Goal: Information Seeking & Learning: Compare options

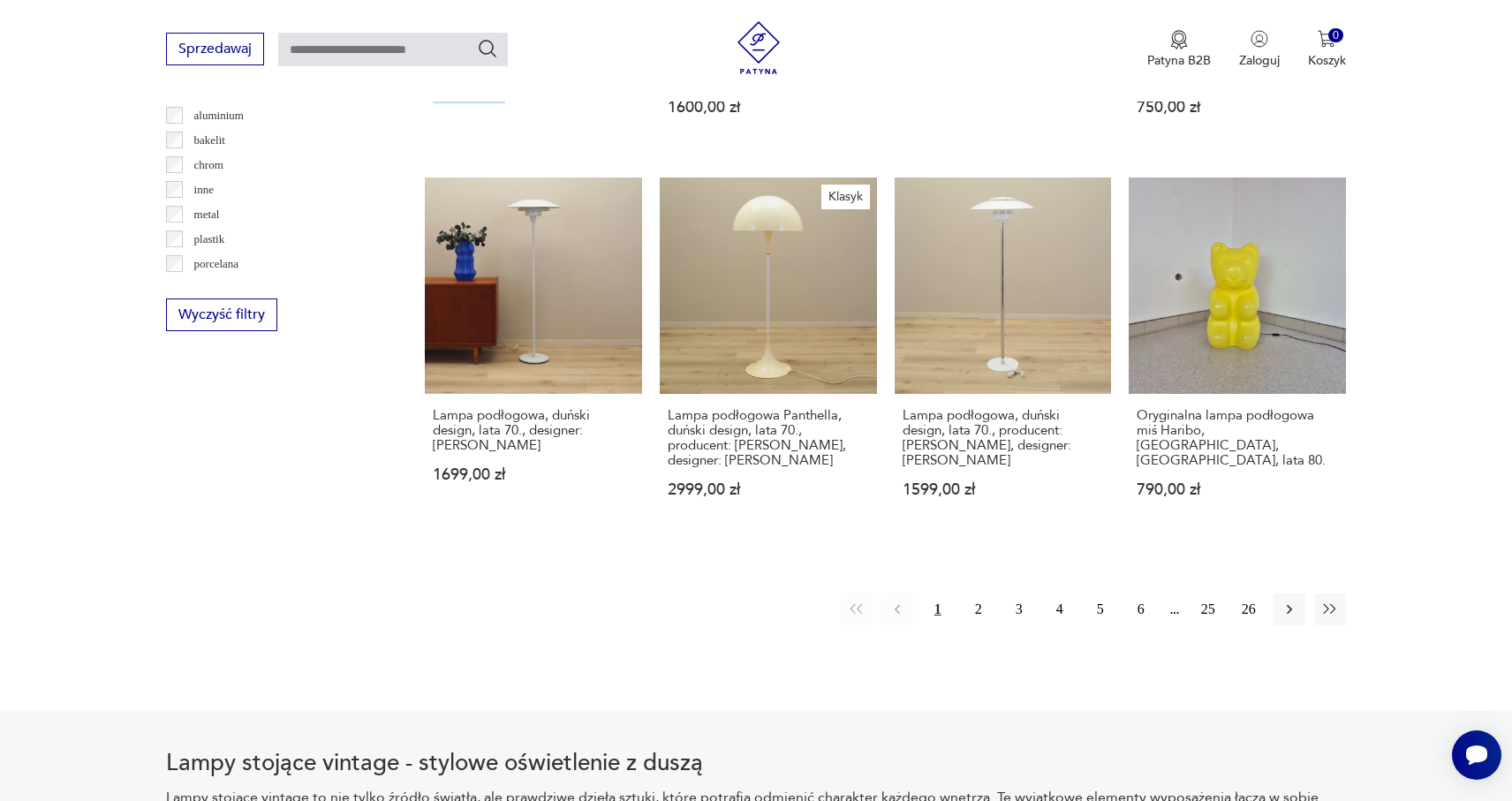
scroll to position [1684, 0]
click at [981, 604] on button "2" at bounding box center [979, 609] width 32 height 32
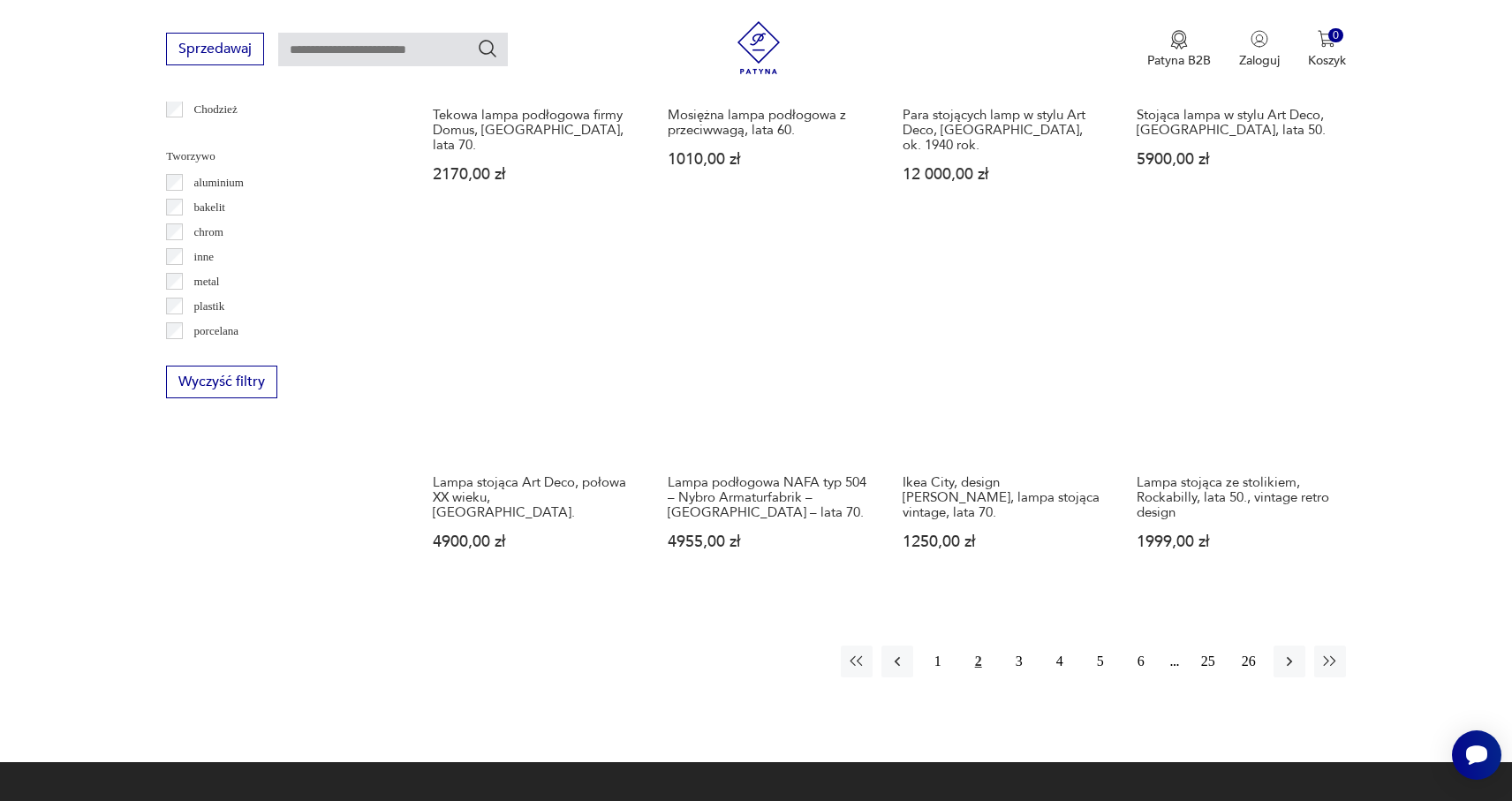
scroll to position [1623, 0]
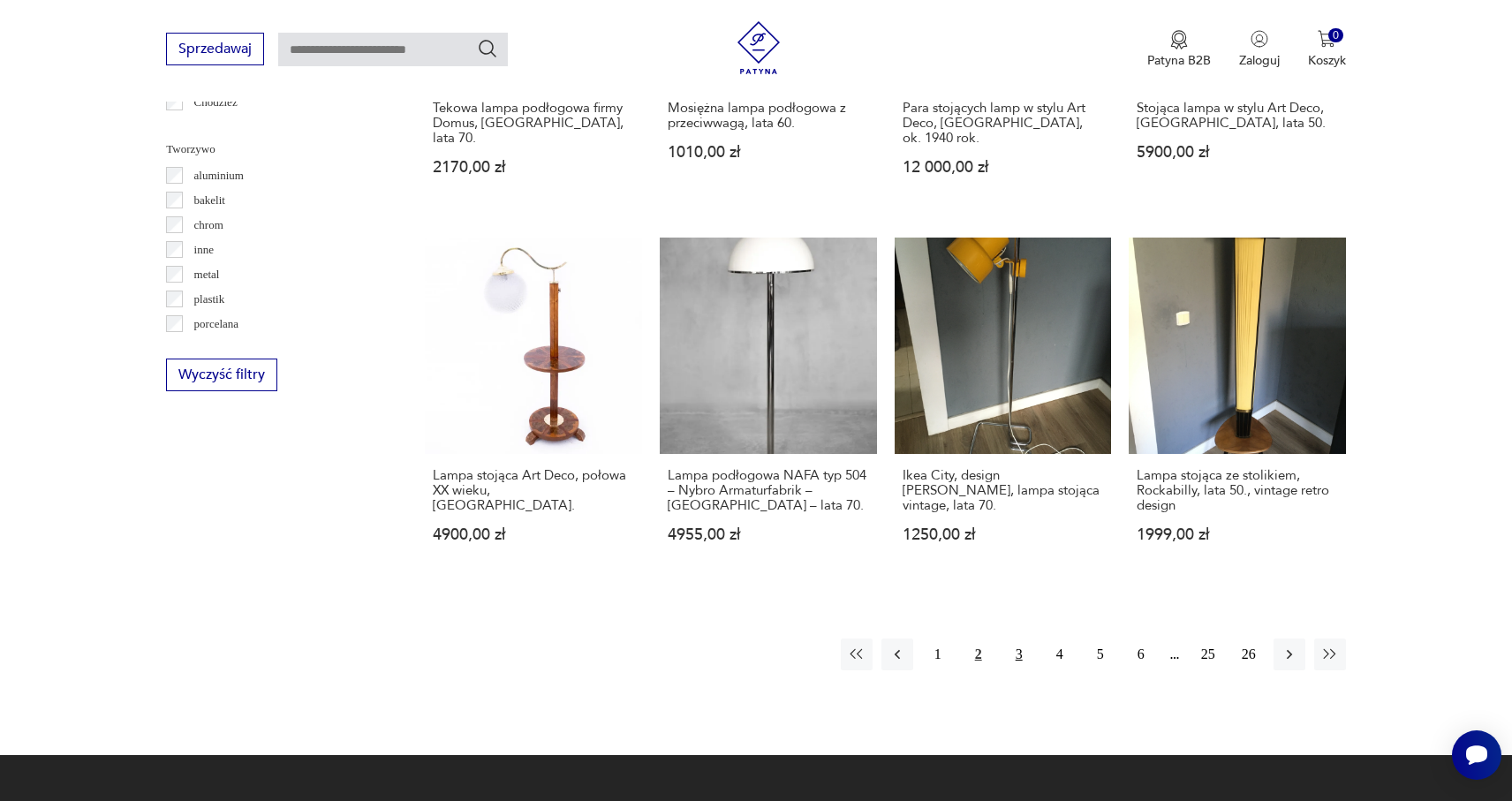
click at [1023, 638] on button "3" at bounding box center [1019, 654] width 32 height 32
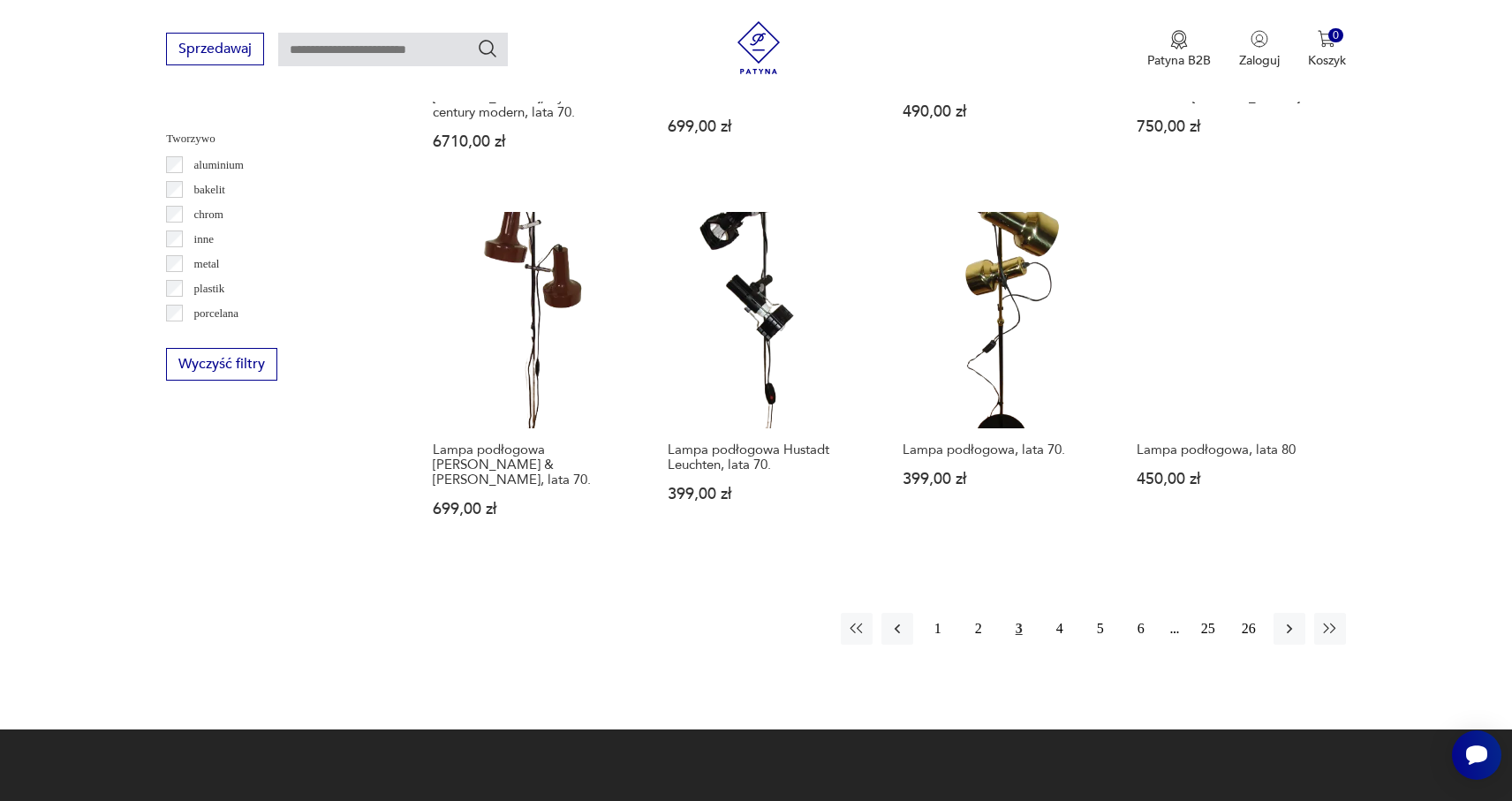
scroll to position [1627, 0]
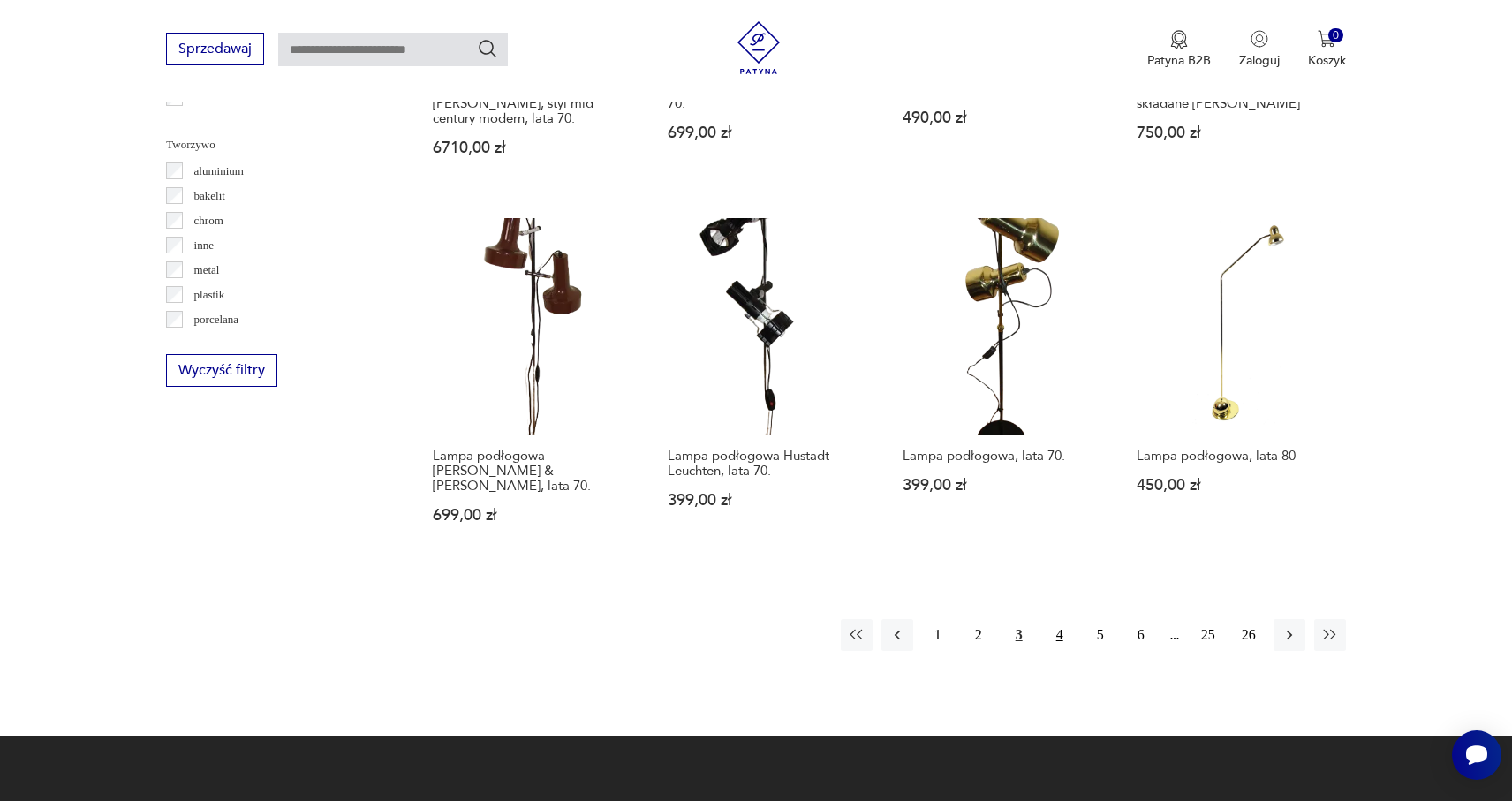
click at [1062, 619] on button "4" at bounding box center [1060, 635] width 32 height 32
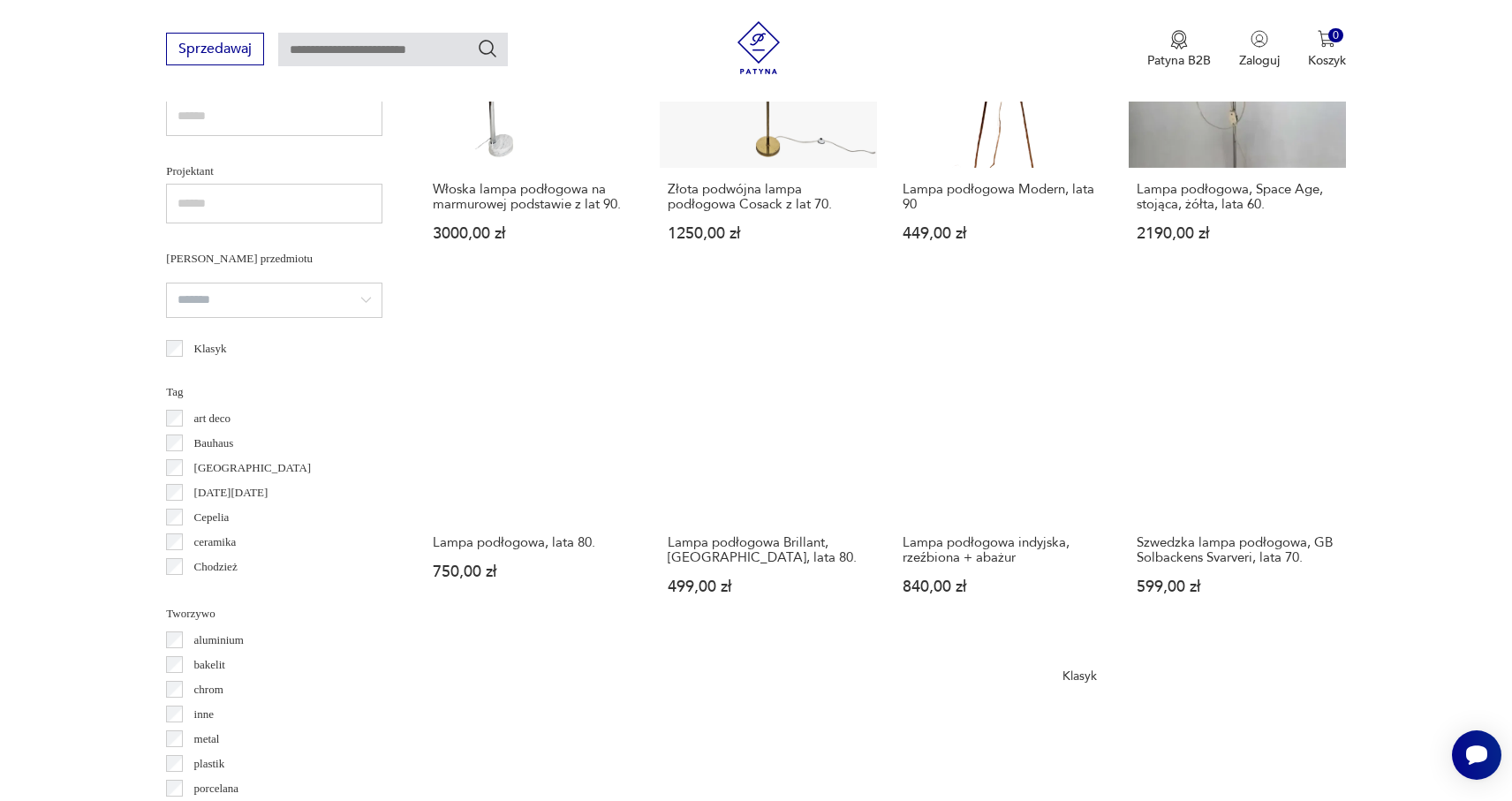
scroll to position [1189, 0]
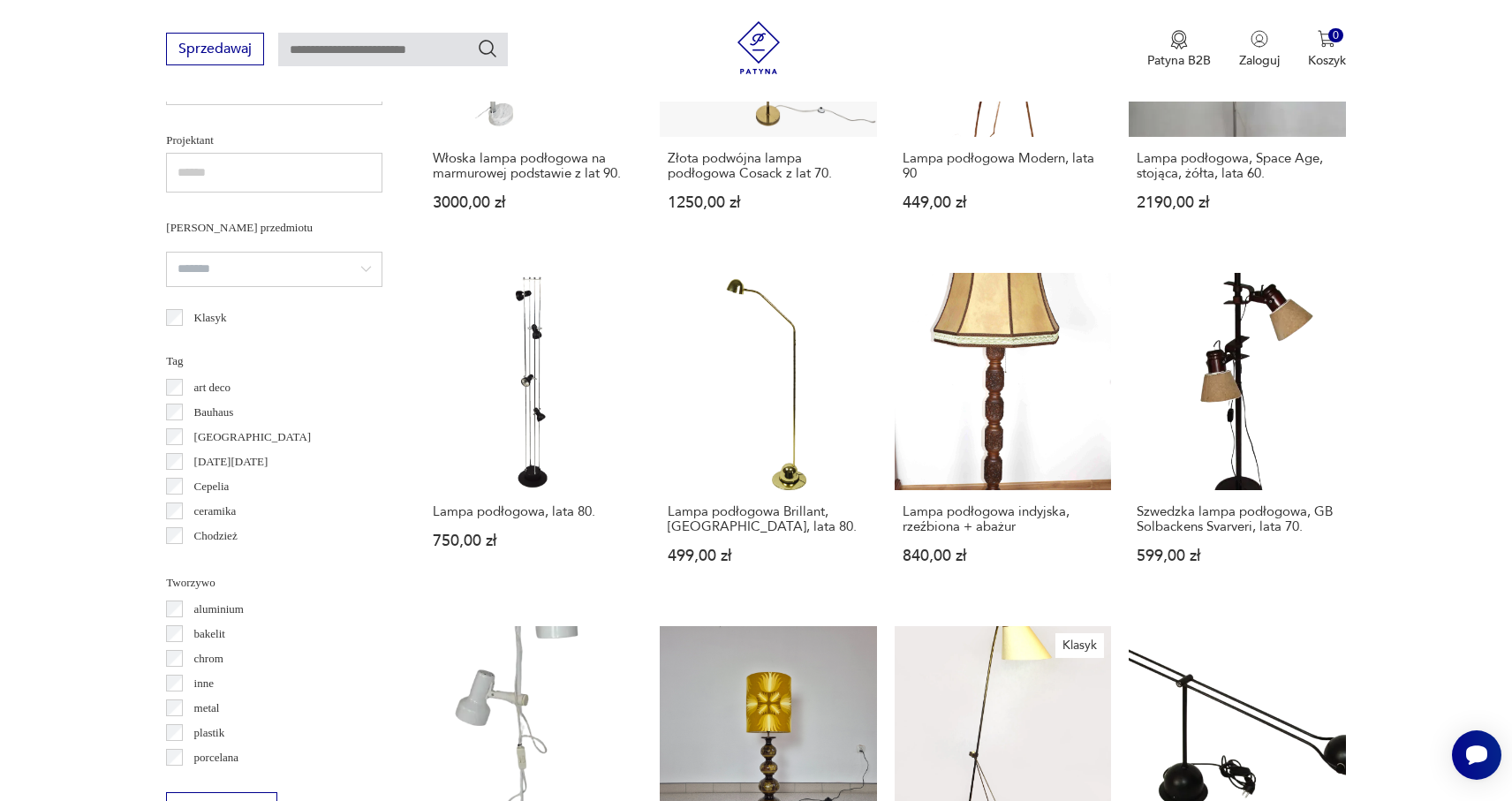
click at [1404, 494] on section "Filtruj produkty Cena MIN MAX OK Promocja Datowanie OK Kraj pochodzenia Niemcy …" at bounding box center [756, 317] width 1512 height 1651
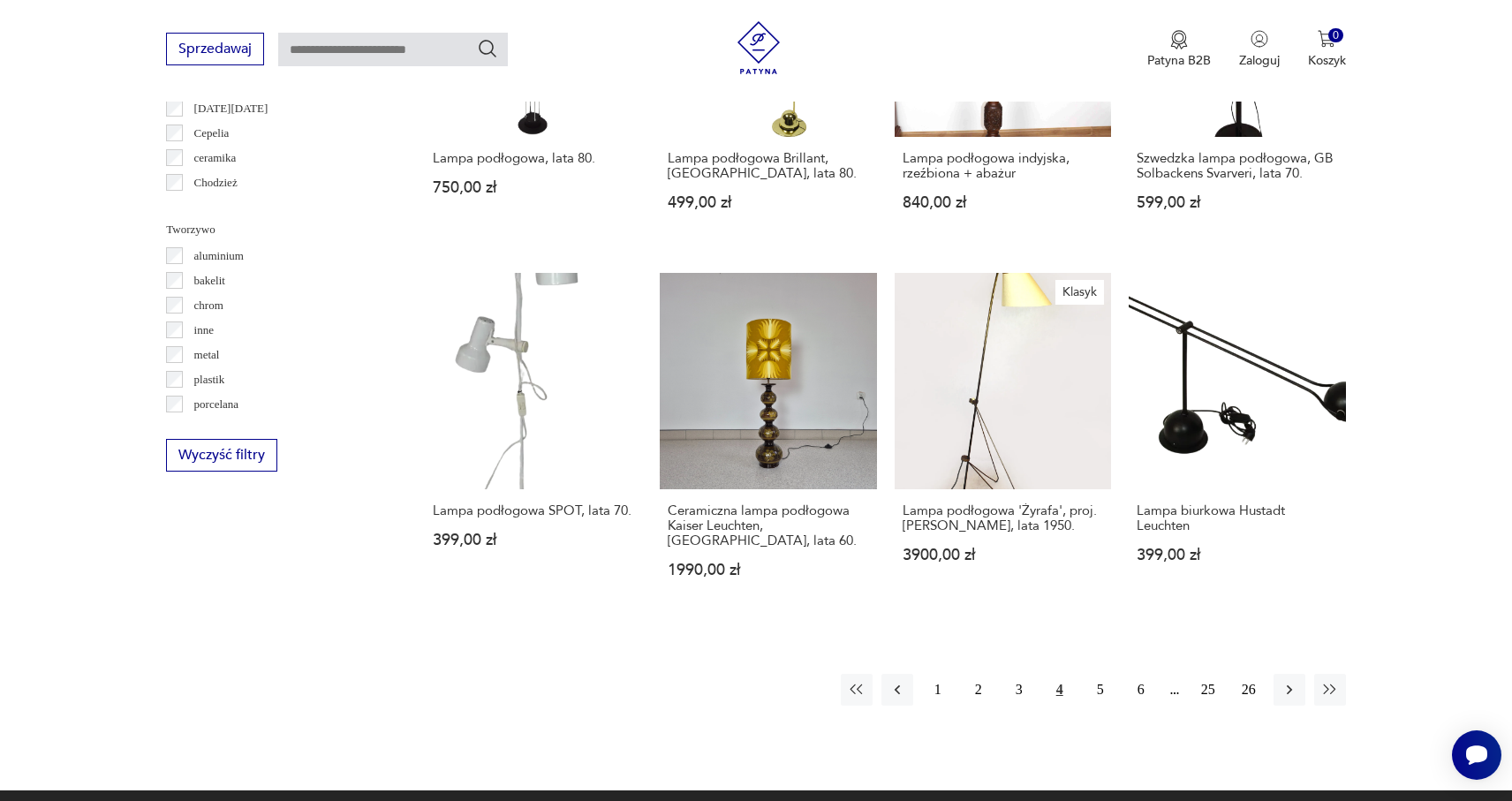
scroll to position [1551, 0]
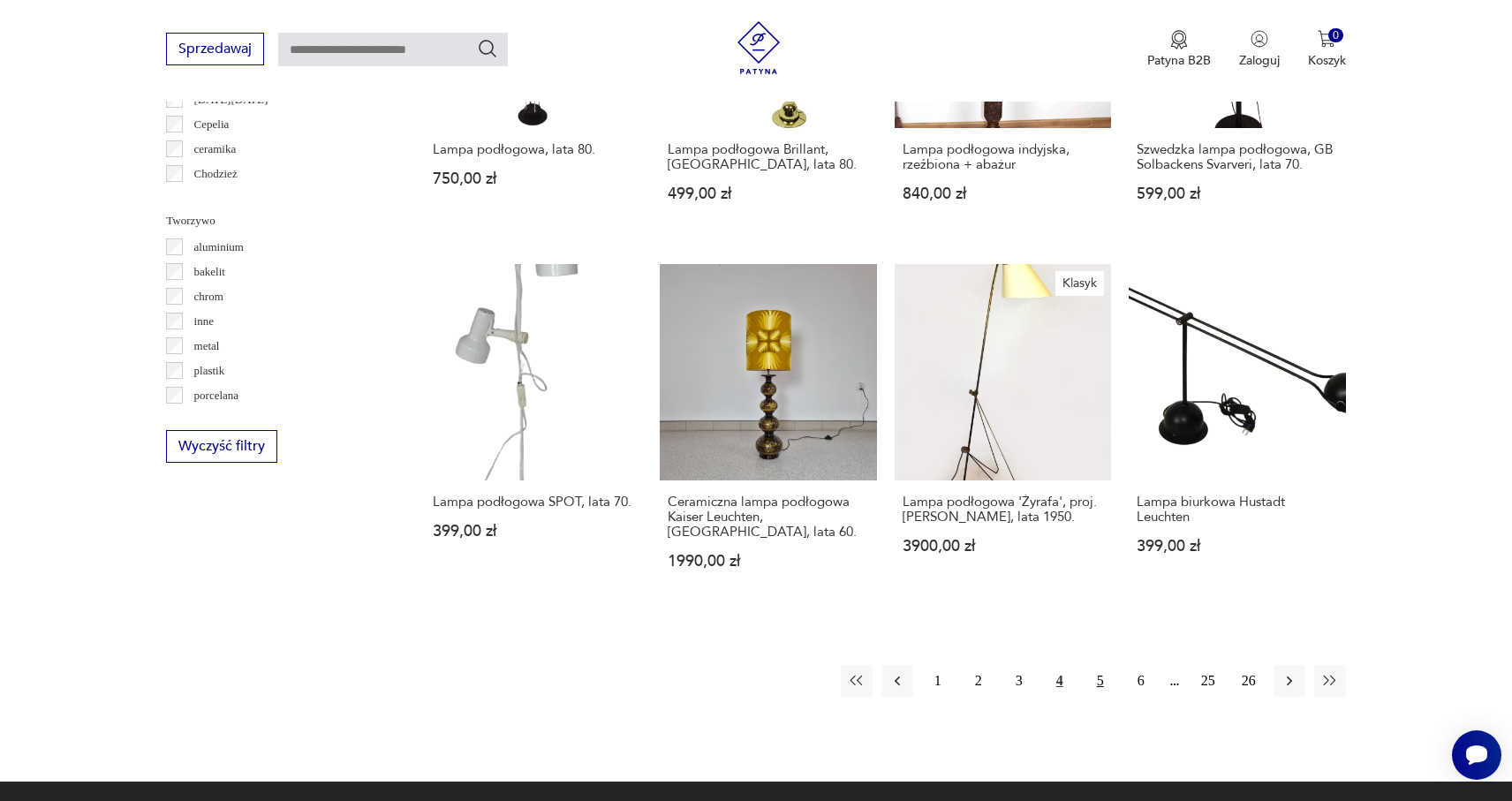
click at [1107, 665] on button "5" at bounding box center [1100, 681] width 32 height 32
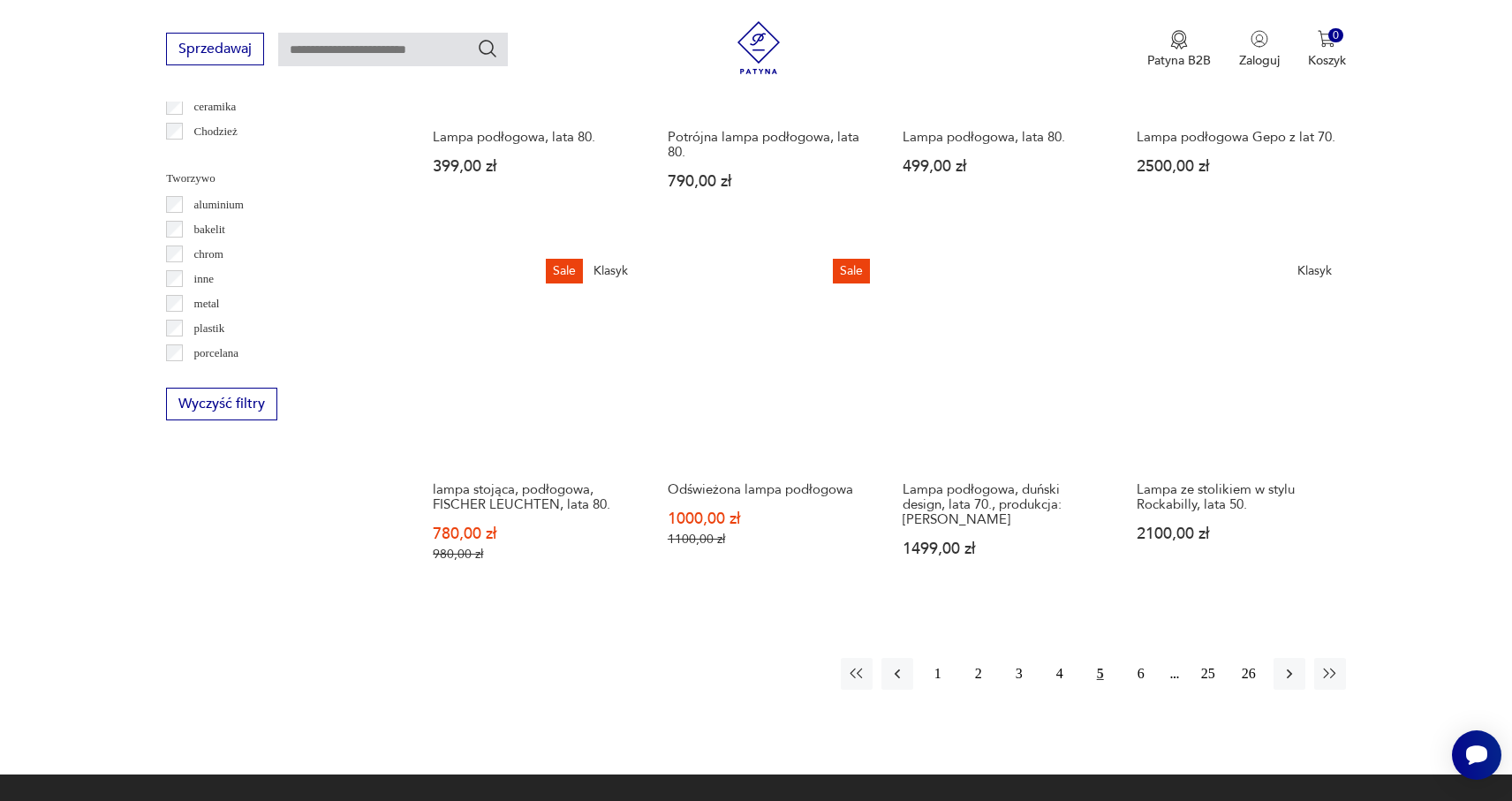
scroll to position [1592, 0]
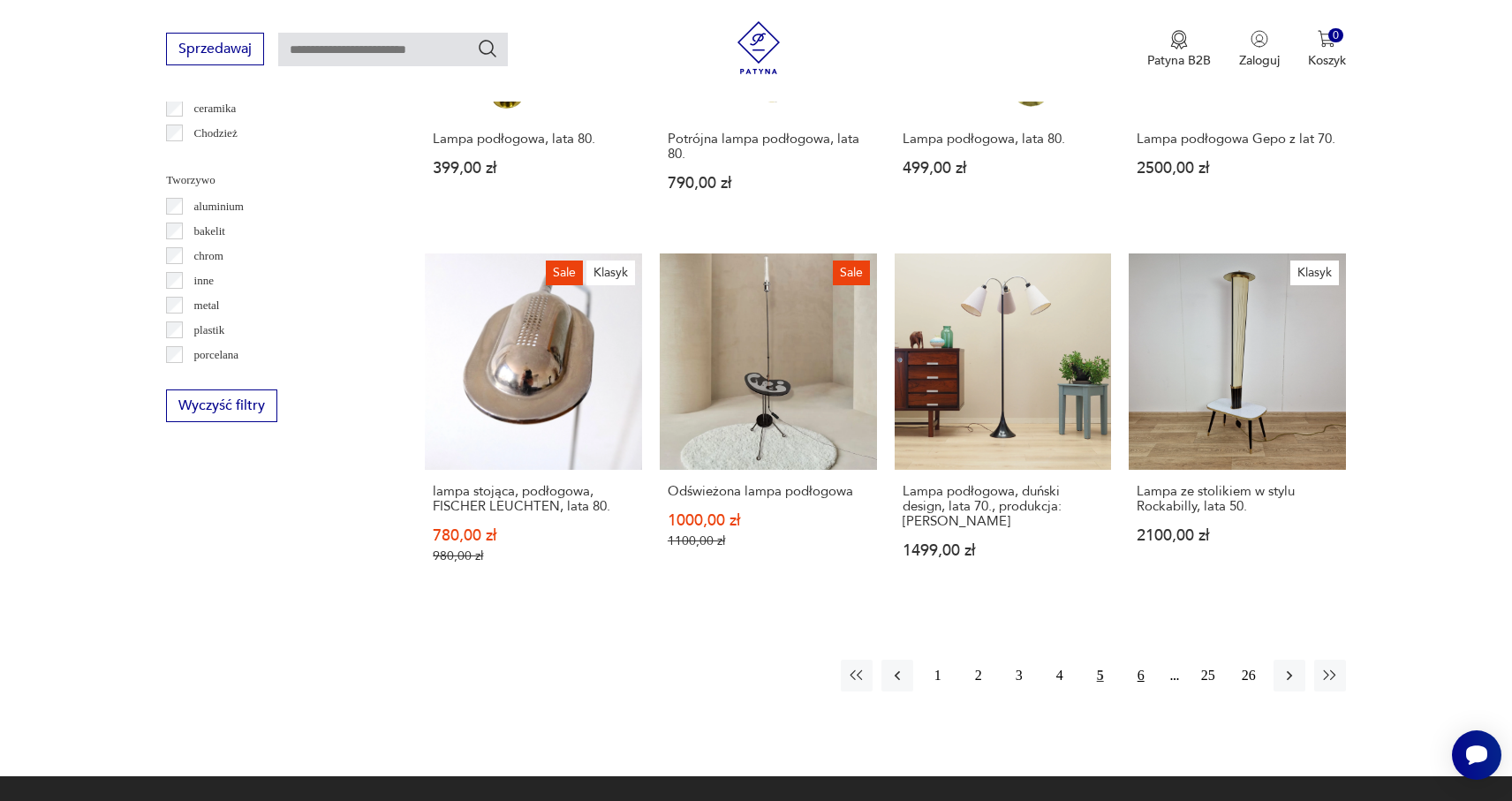
click at [1136, 680] on button "6" at bounding box center [1141, 676] width 32 height 32
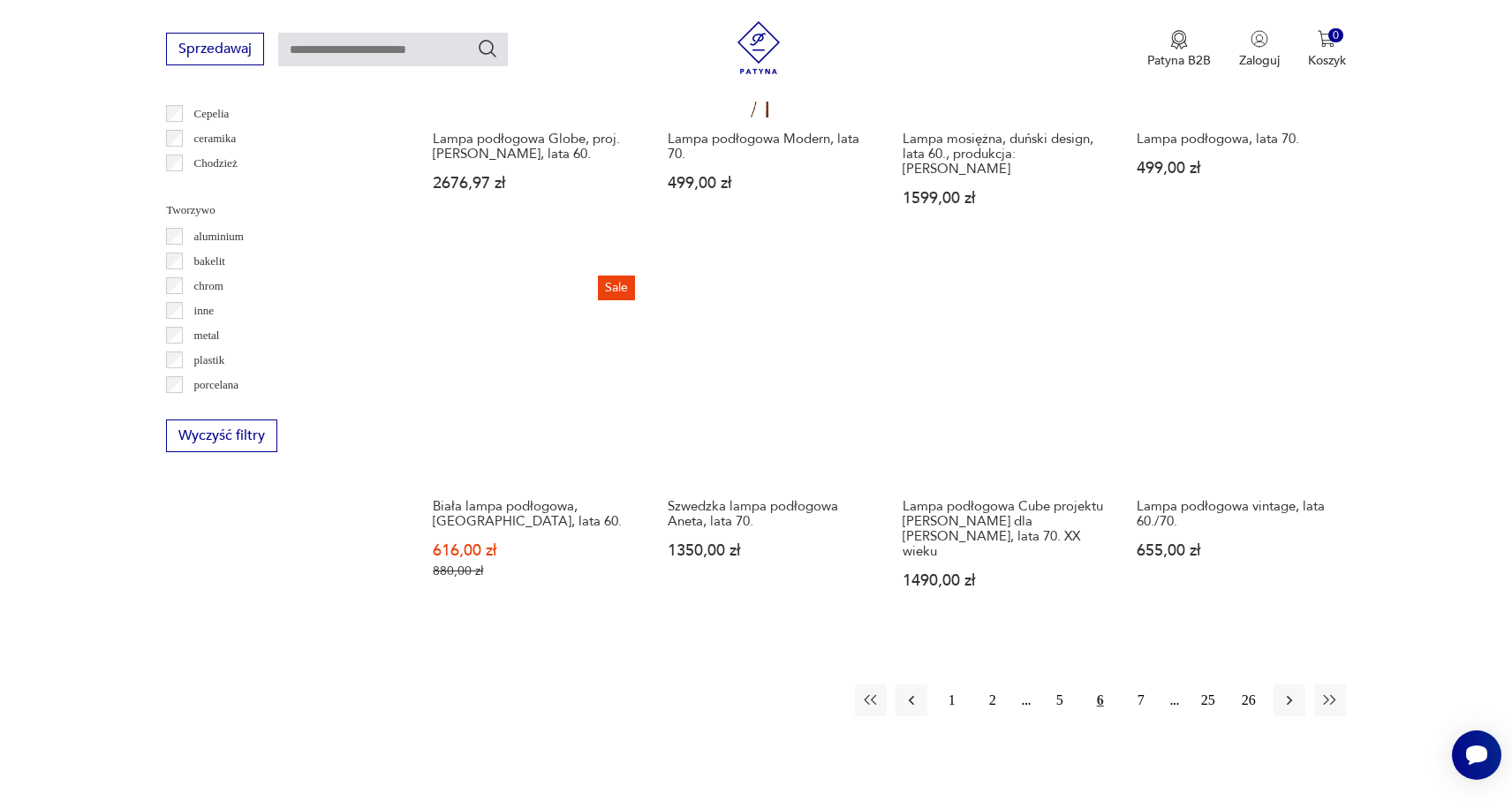
scroll to position [1571, 0]
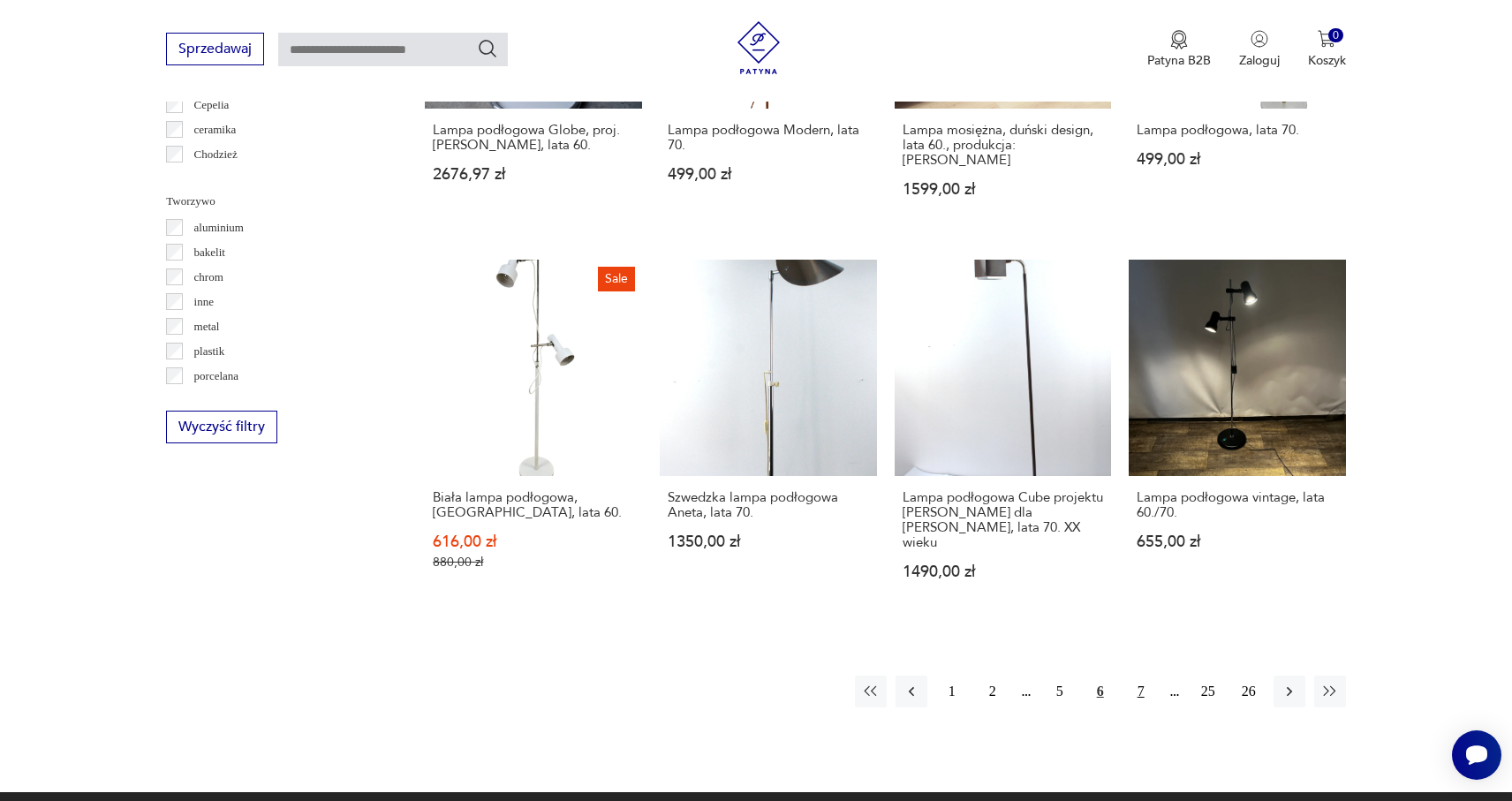
click at [1142, 676] on button "7" at bounding box center [1141, 692] width 32 height 32
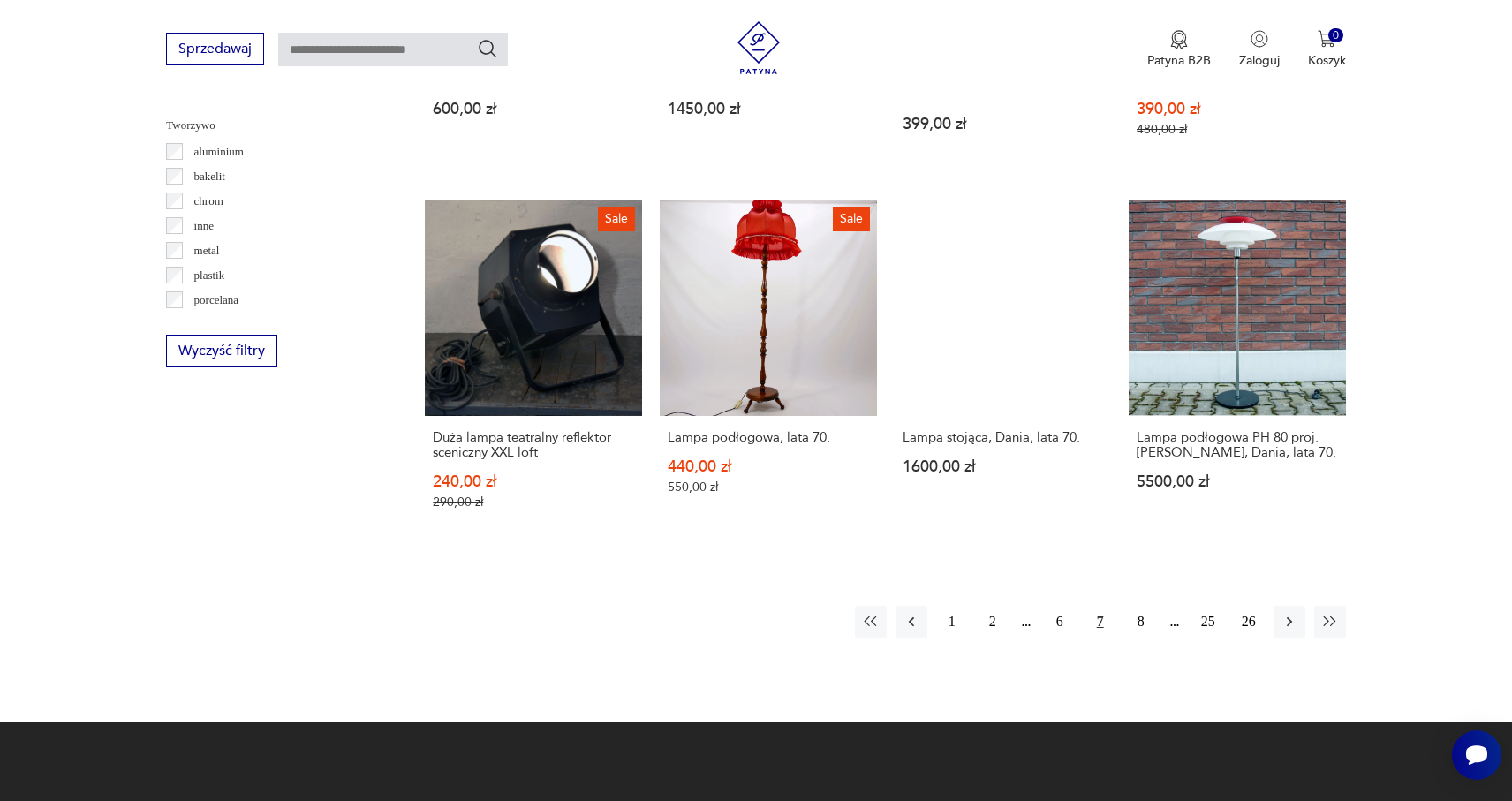
scroll to position [1649, 0]
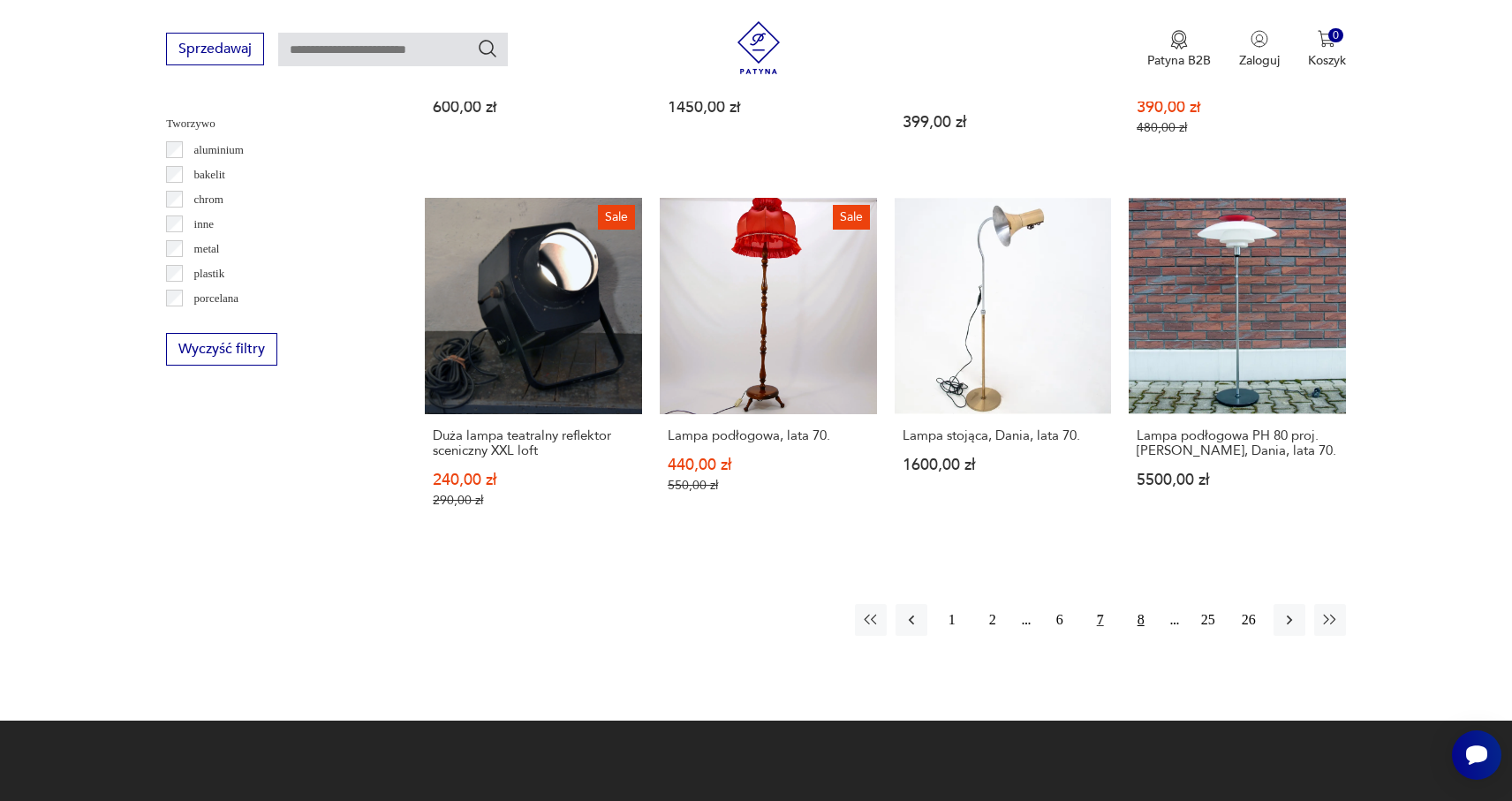
click at [1137, 624] on button "8" at bounding box center [1141, 620] width 32 height 32
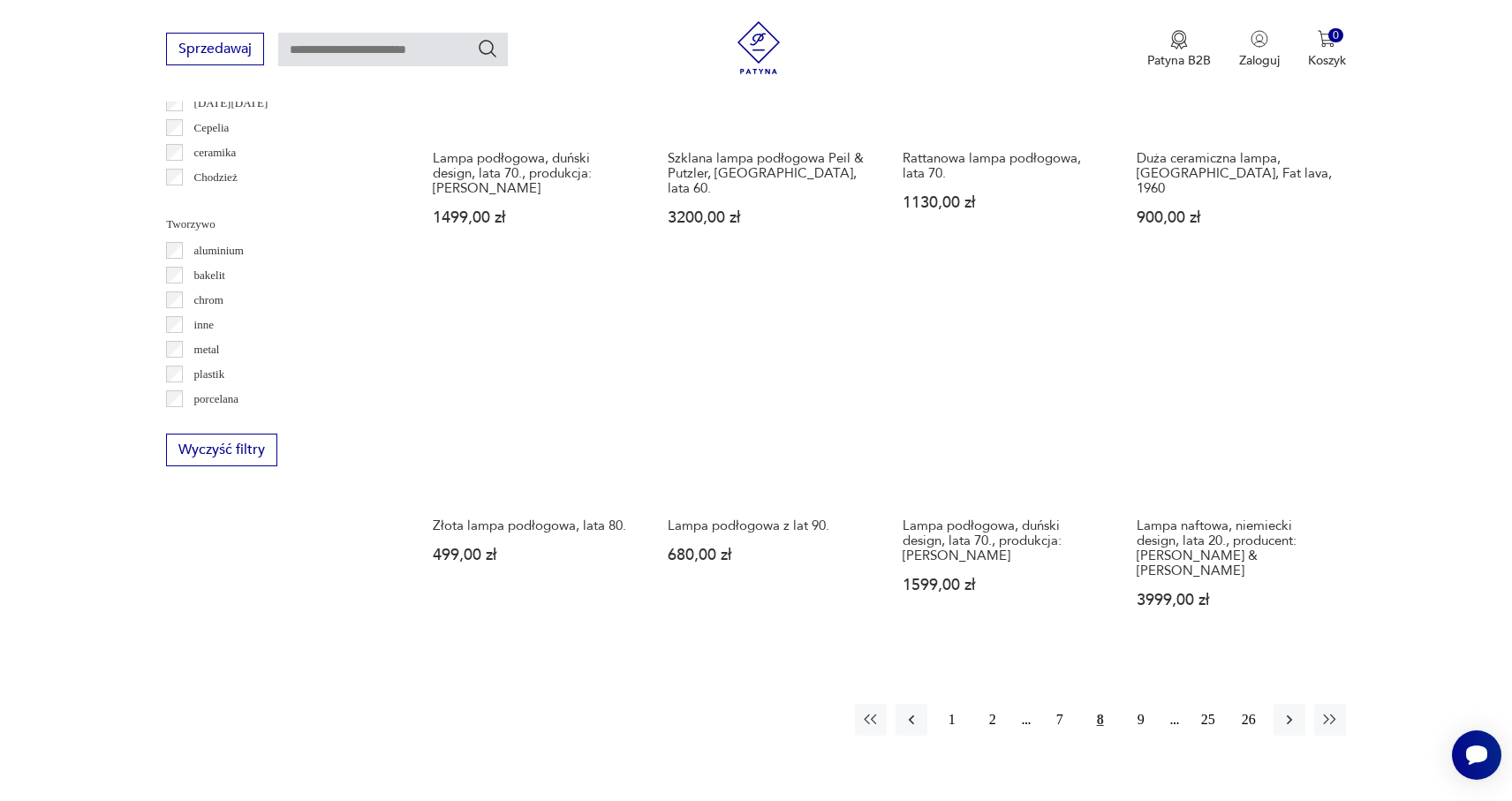
scroll to position [1554, 0]
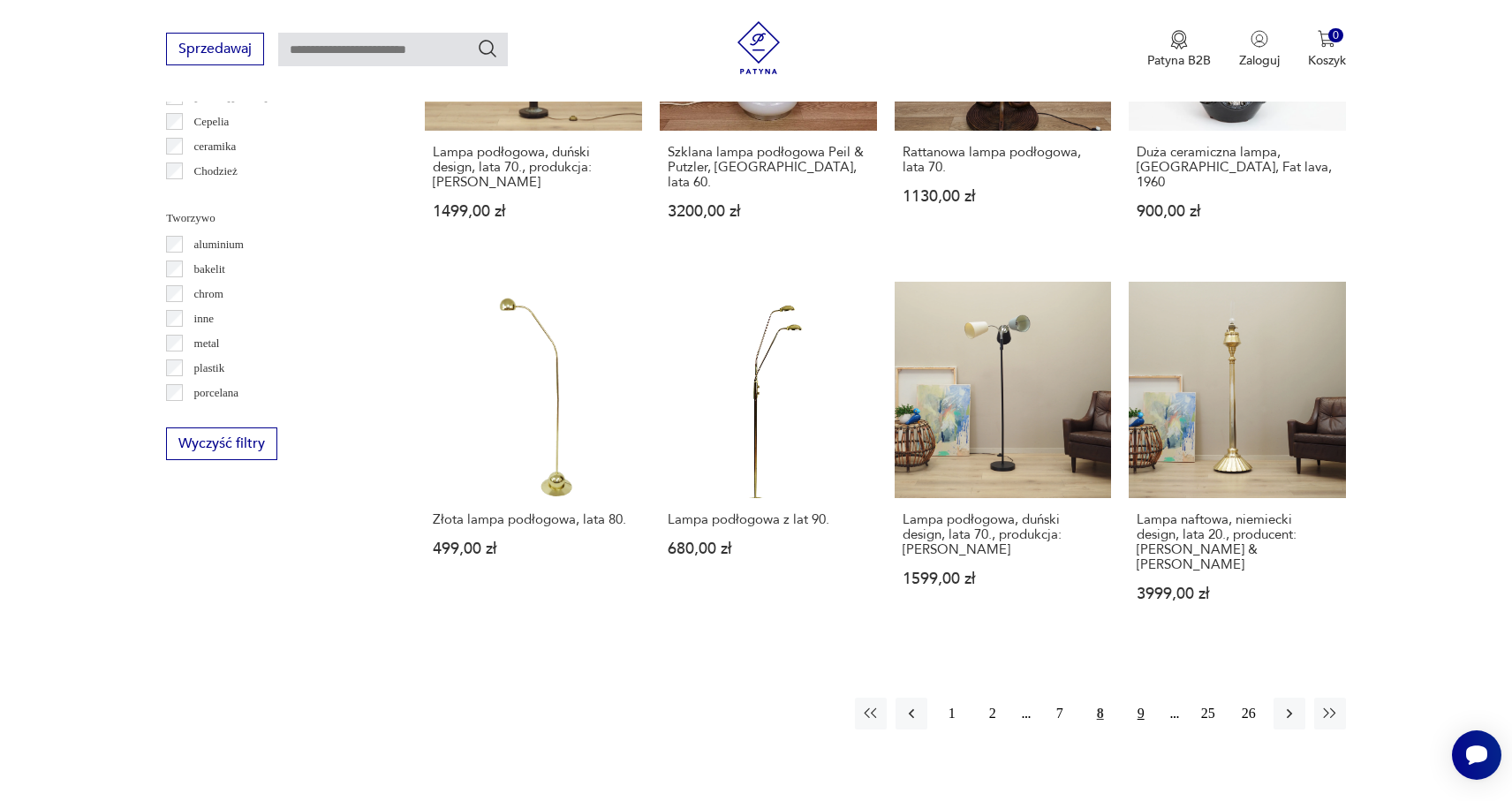
click at [1136, 698] on button "9" at bounding box center [1141, 714] width 32 height 32
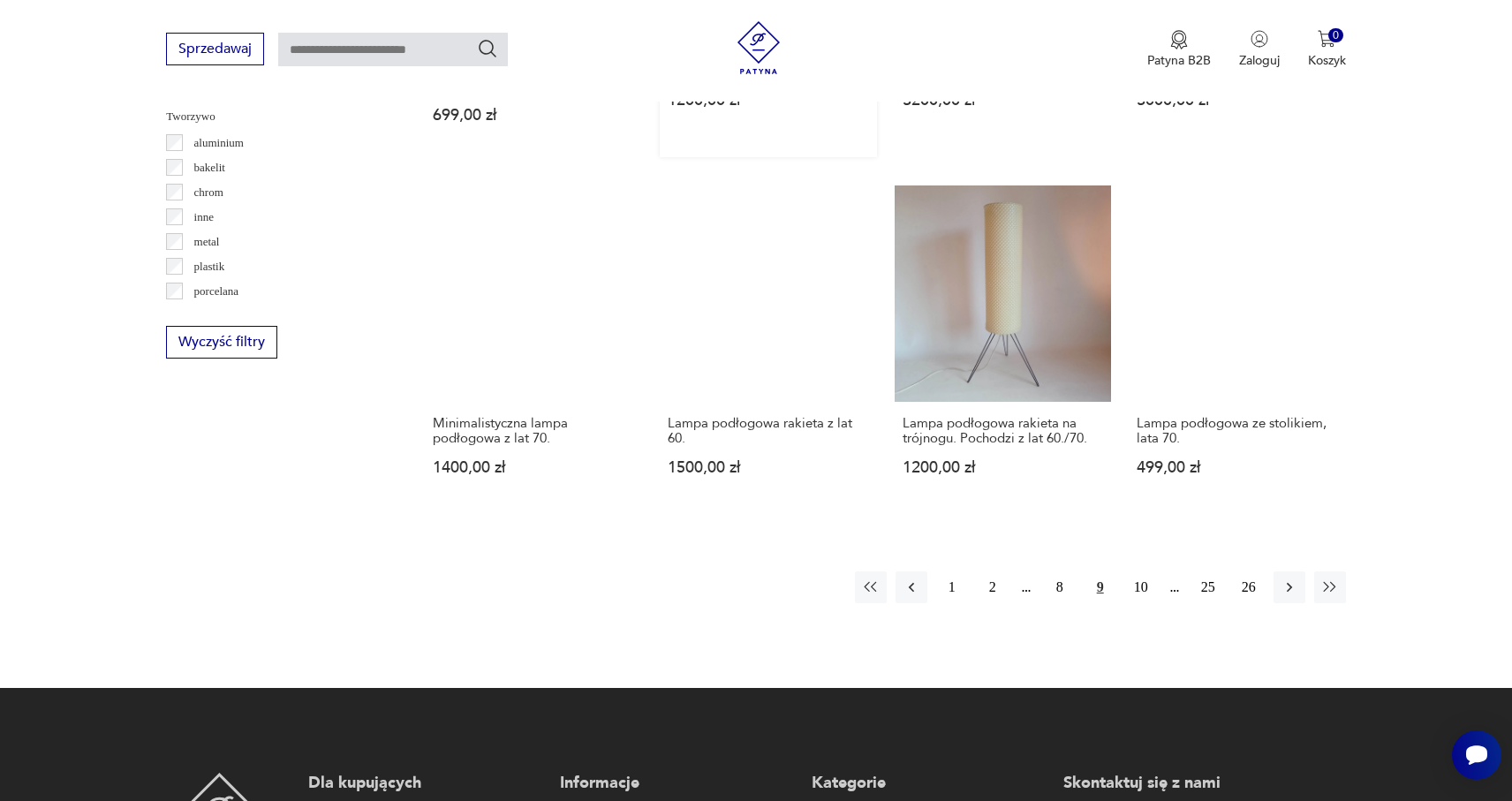
scroll to position [1654, 0]
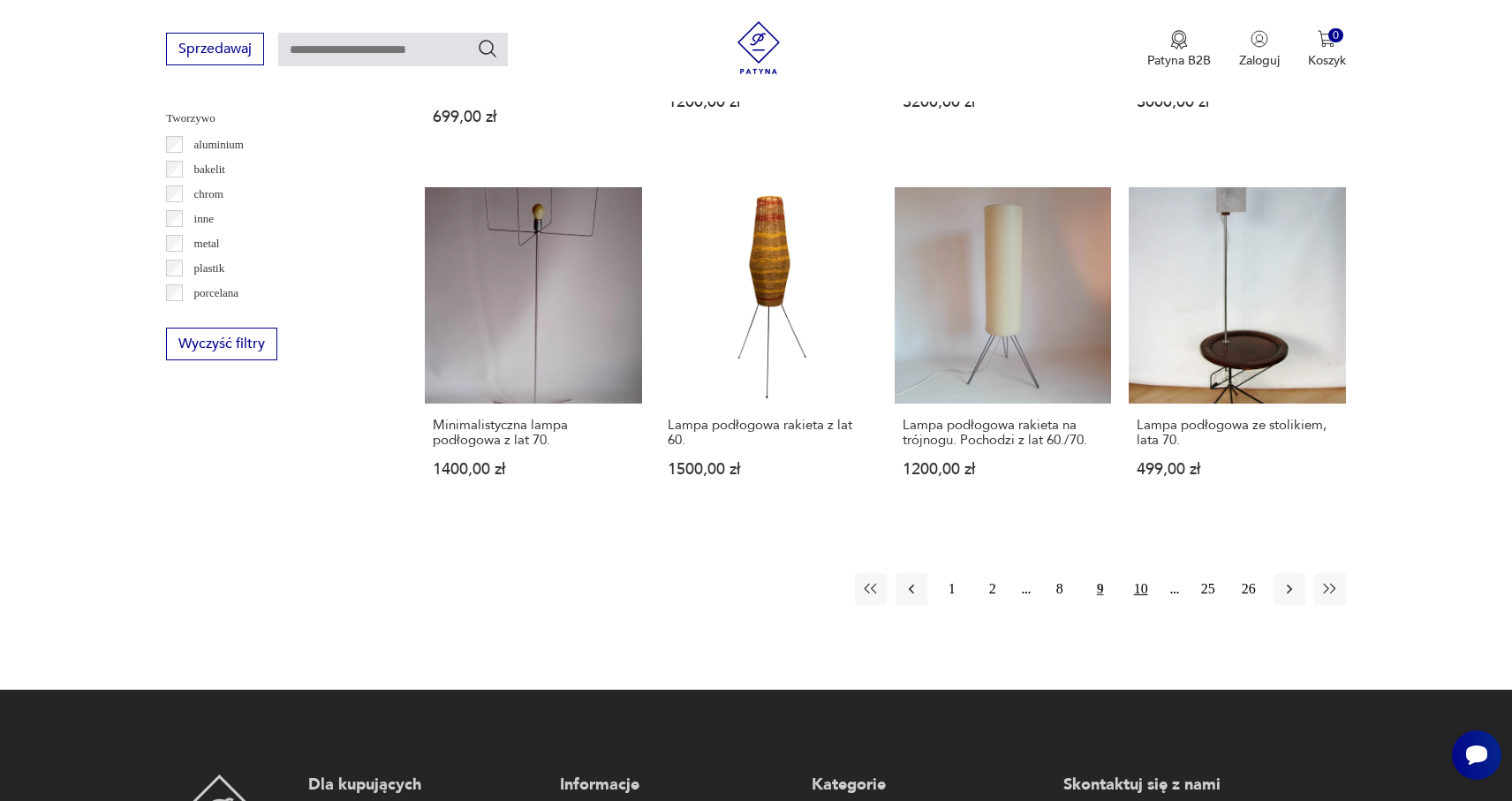
click at [1143, 582] on button "10" at bounding box center [1141, 589] width 32 height 32
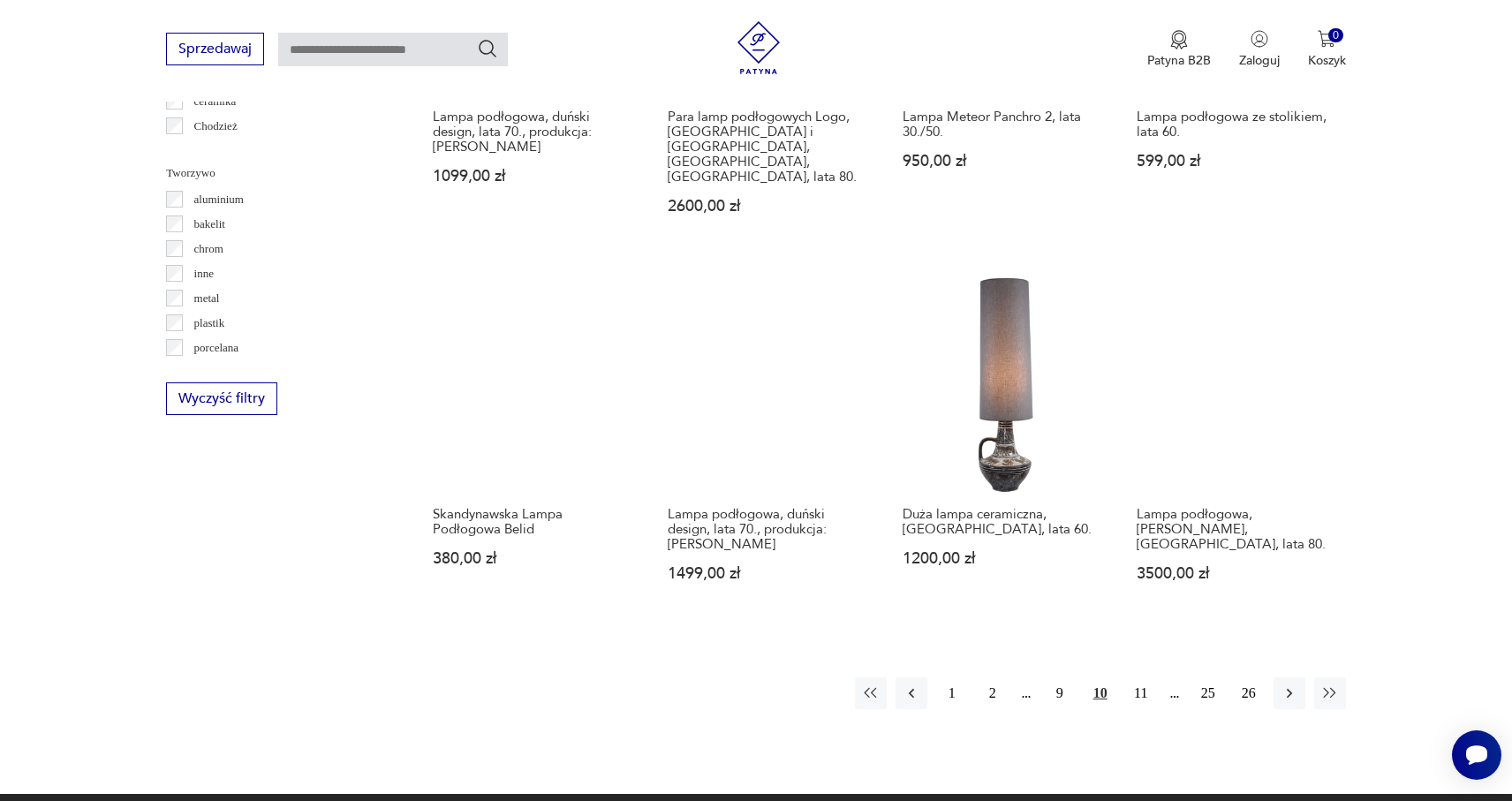
scroll to position [1604, 0]
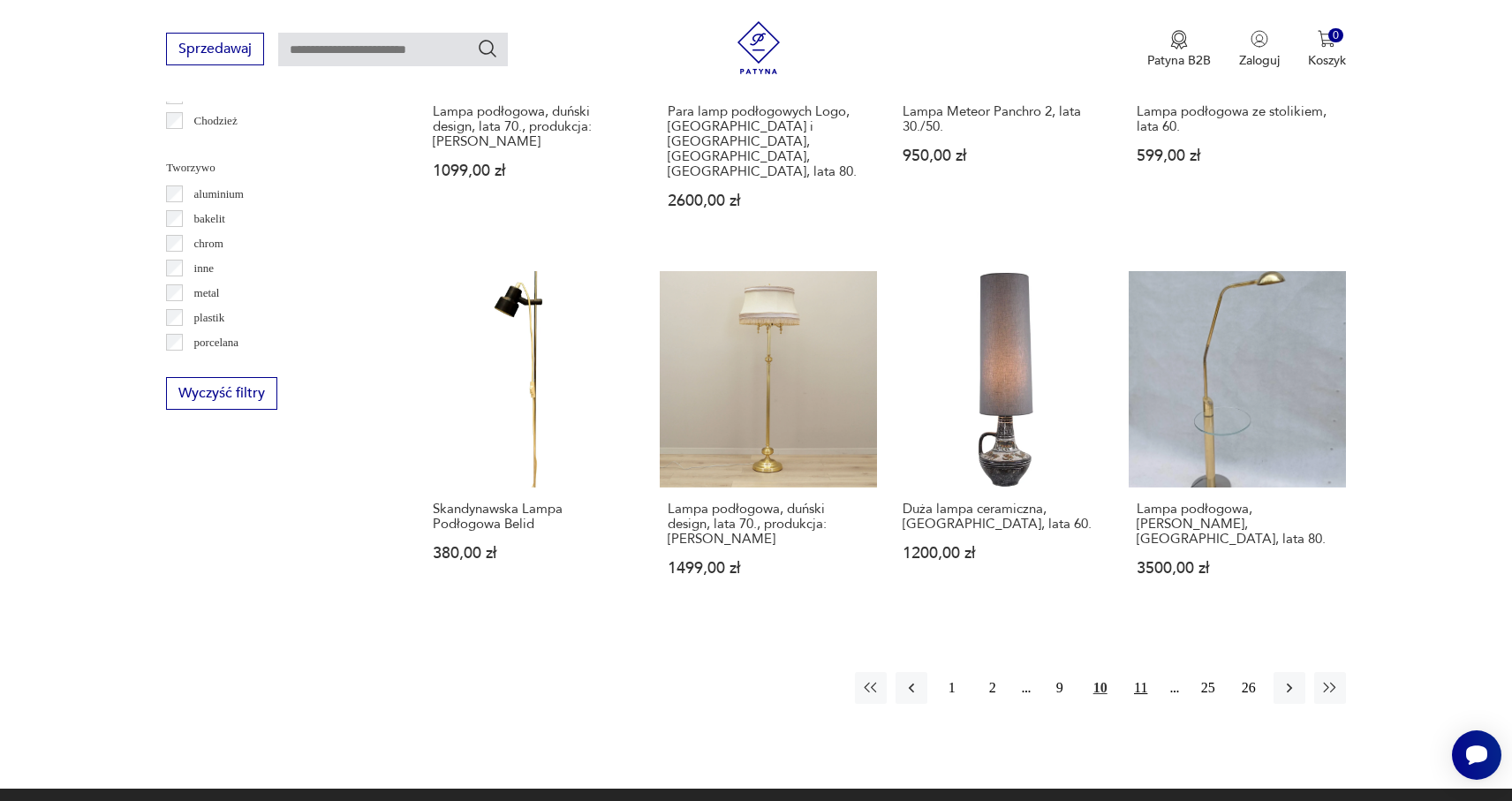
click at [1132, 672] on button "11" at bounding box center [1141, 688] width 32 height 32
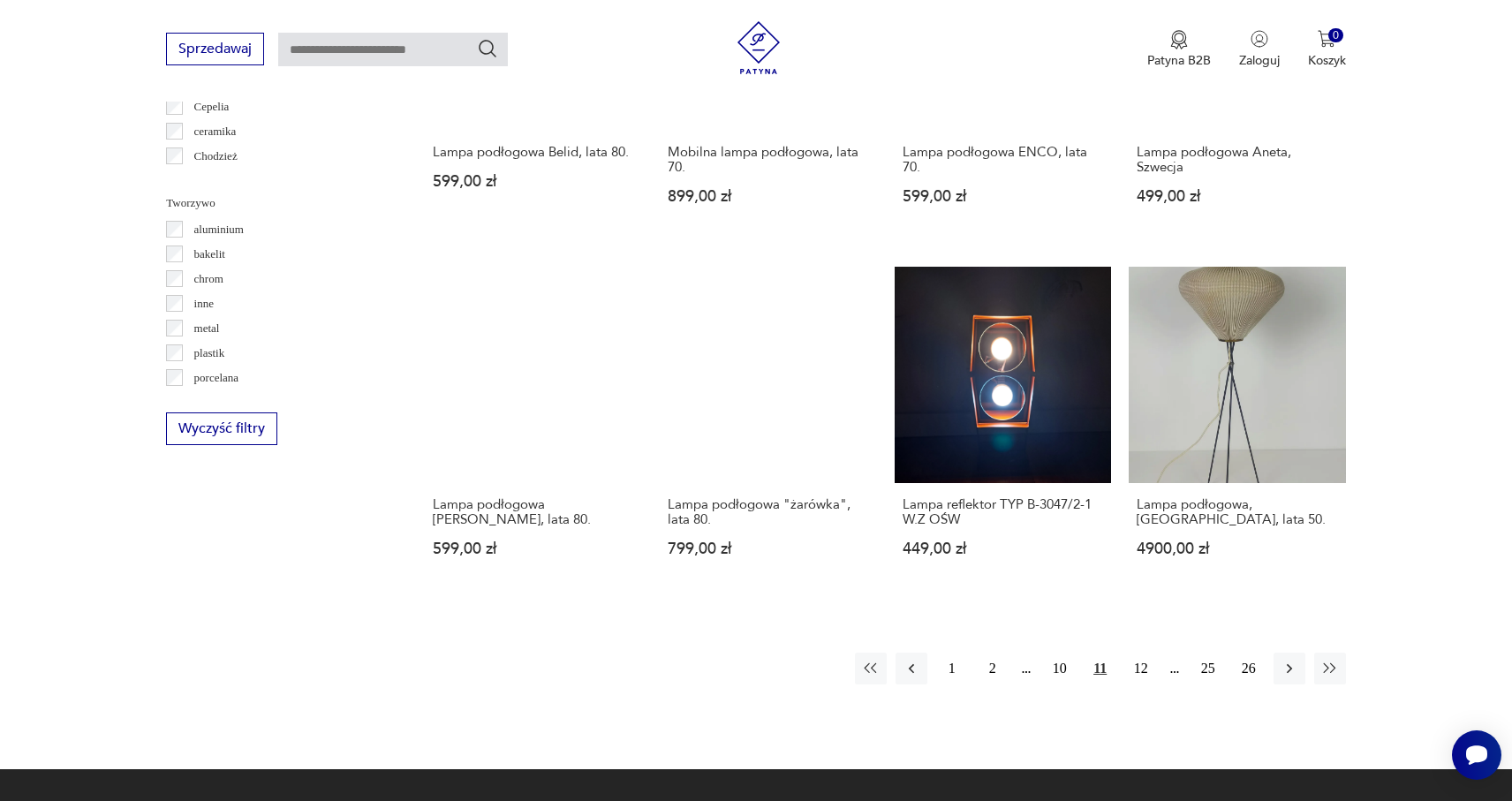
scroll to position [1574, 0]
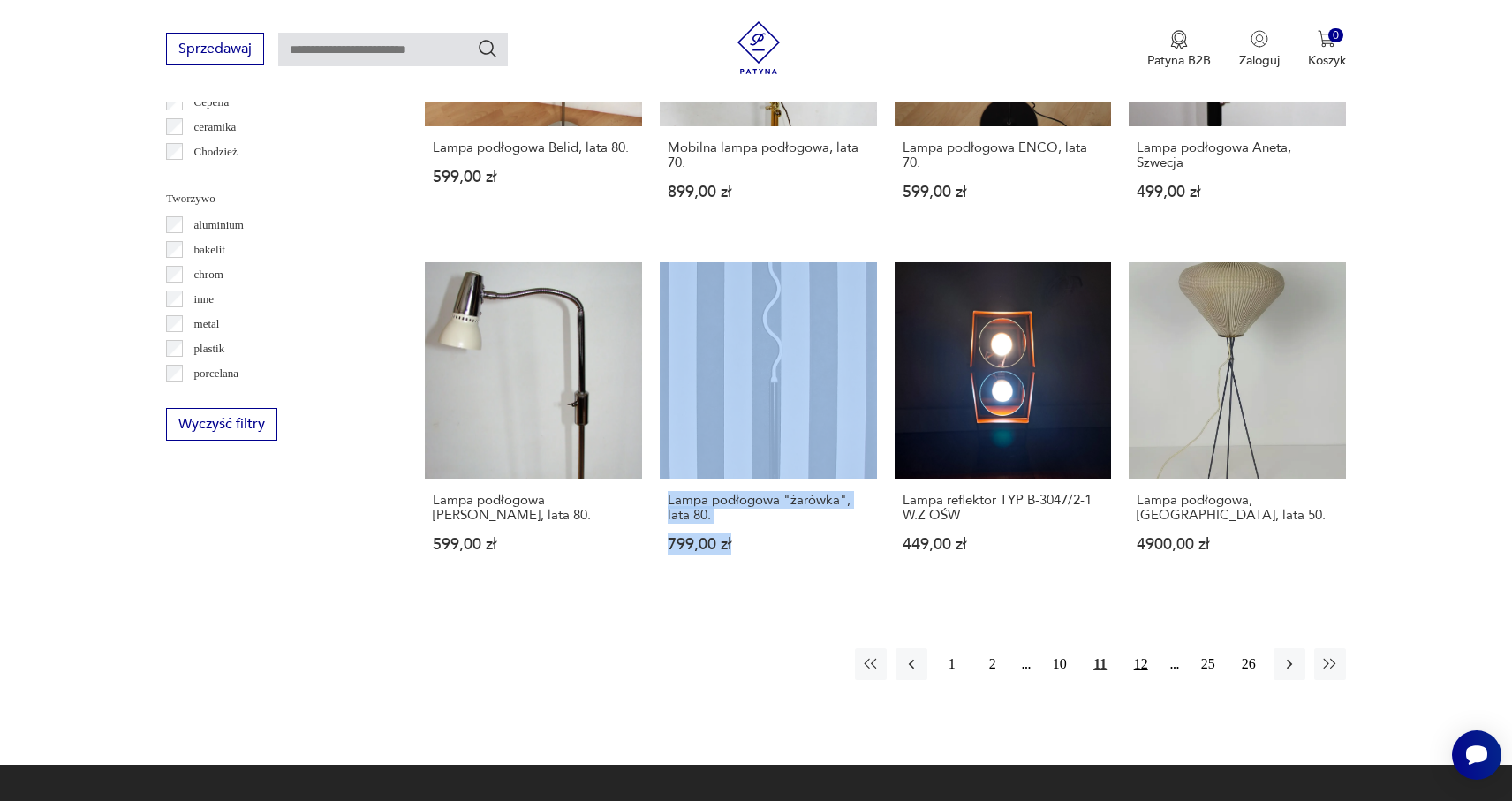
click at [1144, 648] on button "12" at bounding box center [1141, 664] width 32 height 32
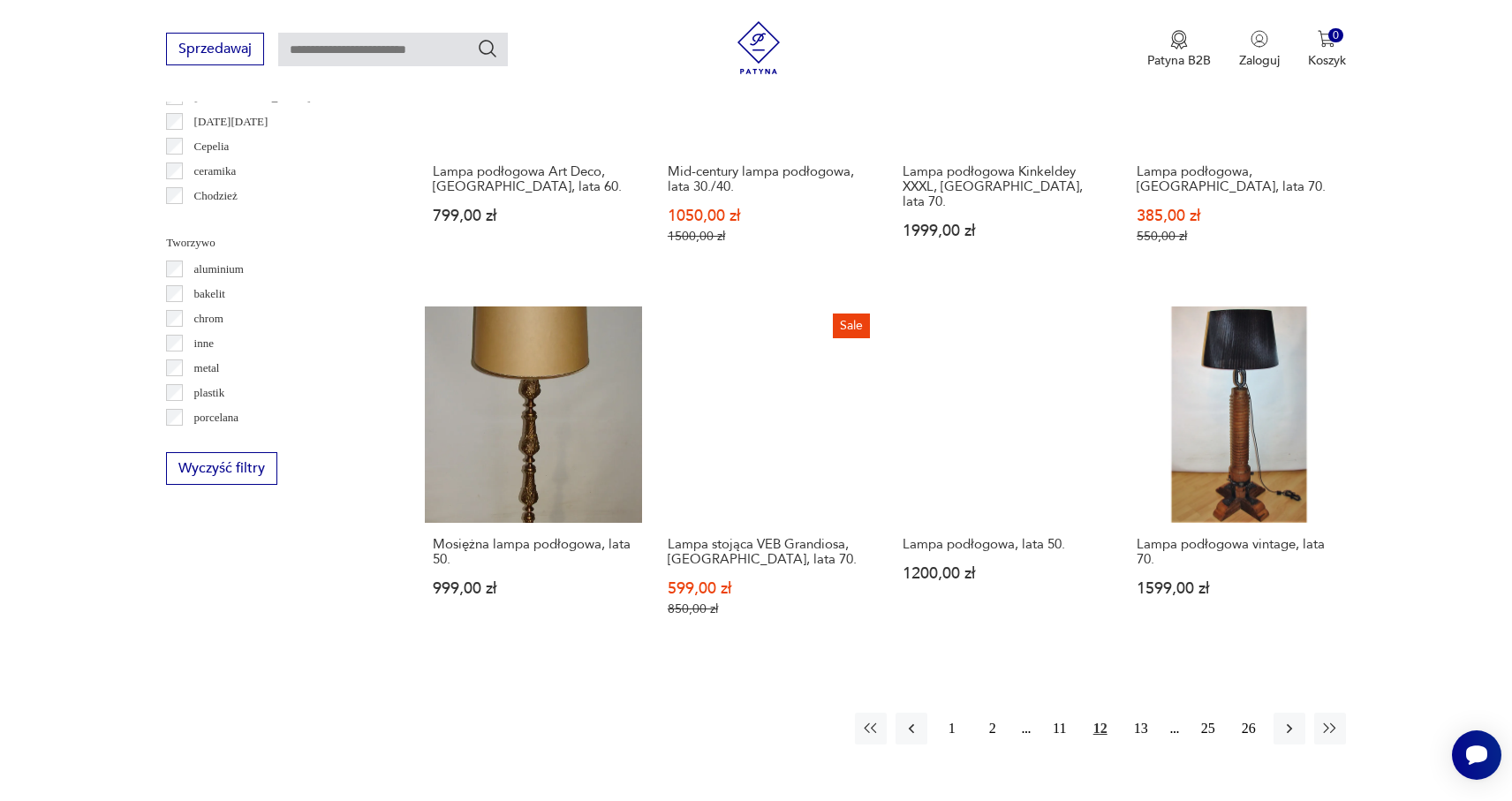
scroll to position [1531, 0]
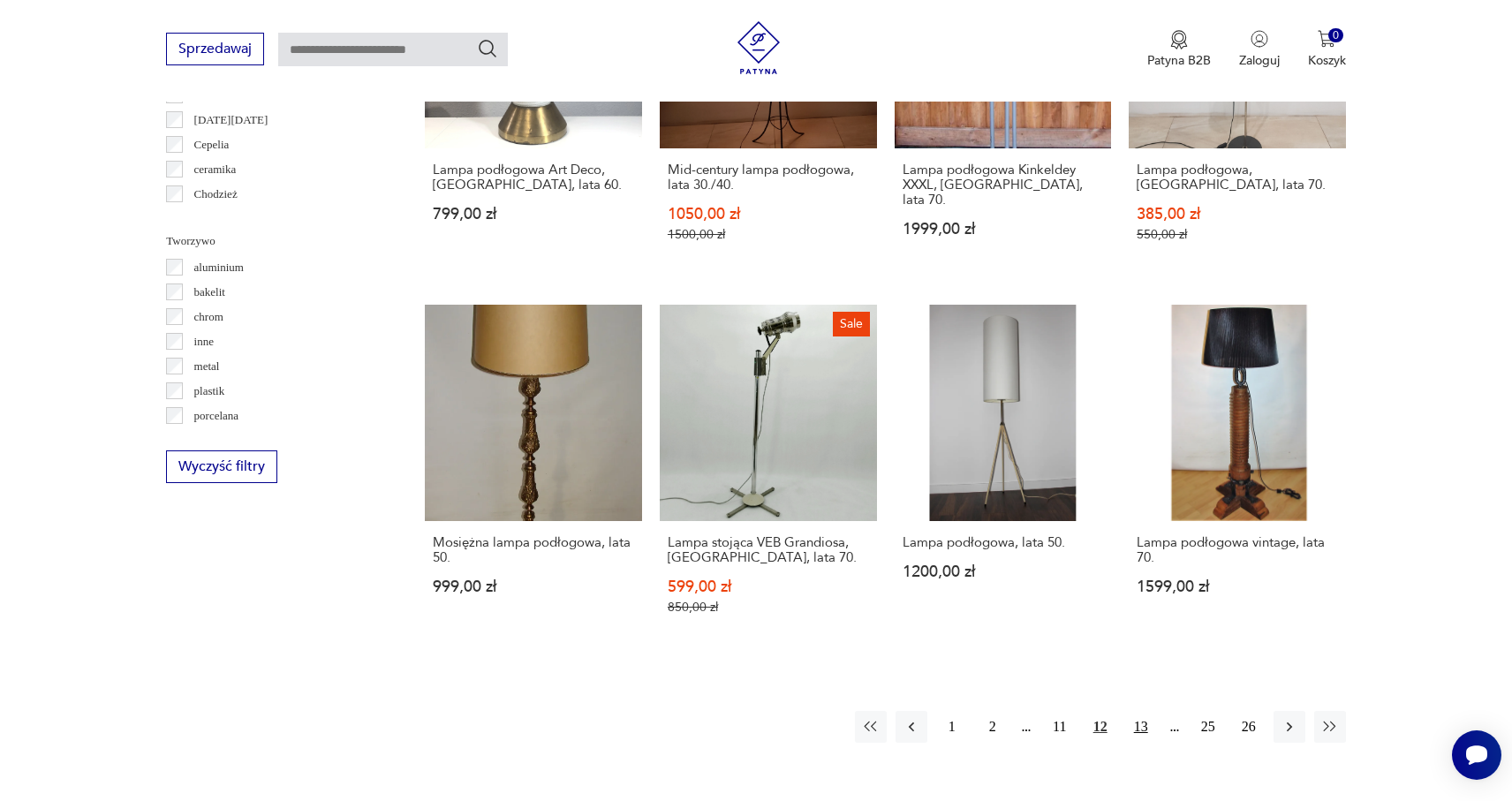
click at [1149, 730] on button "13" at bounding box center [1141, 727] width 32 height 32
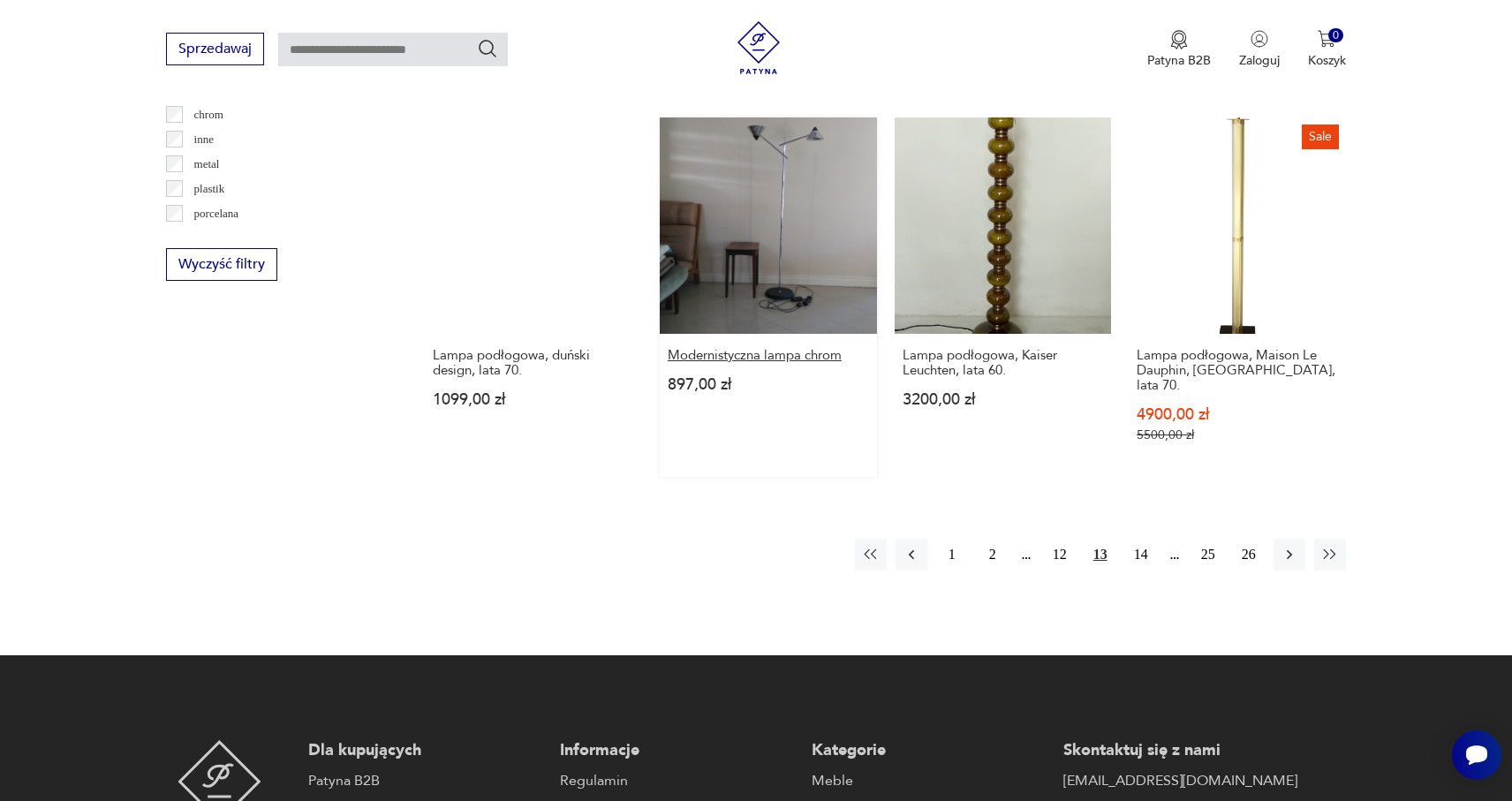
scroll to position [1738, 0]
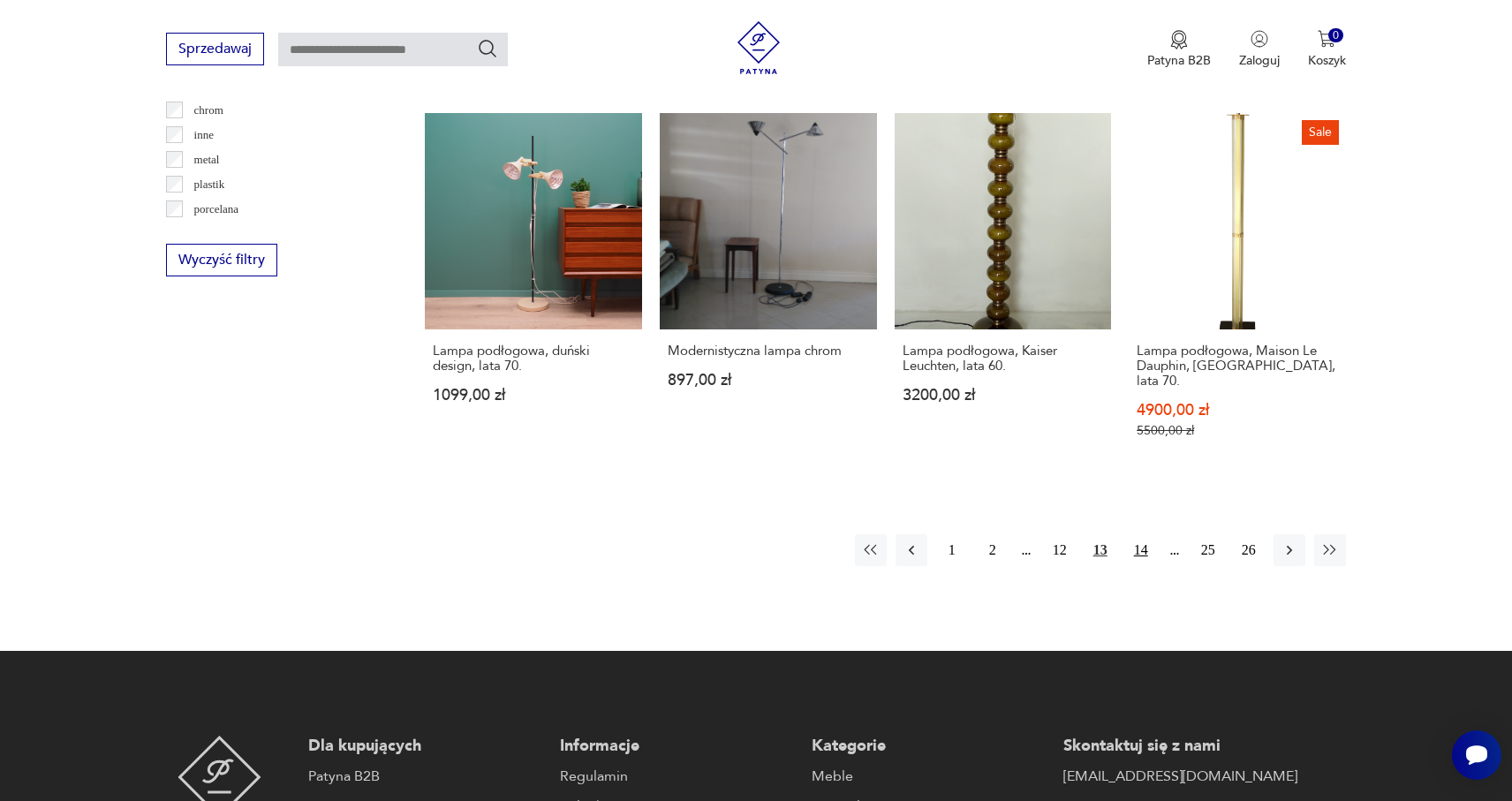
click at [1132, 534] on button "14" at bounding box center [1141, 550] width 32 height 32
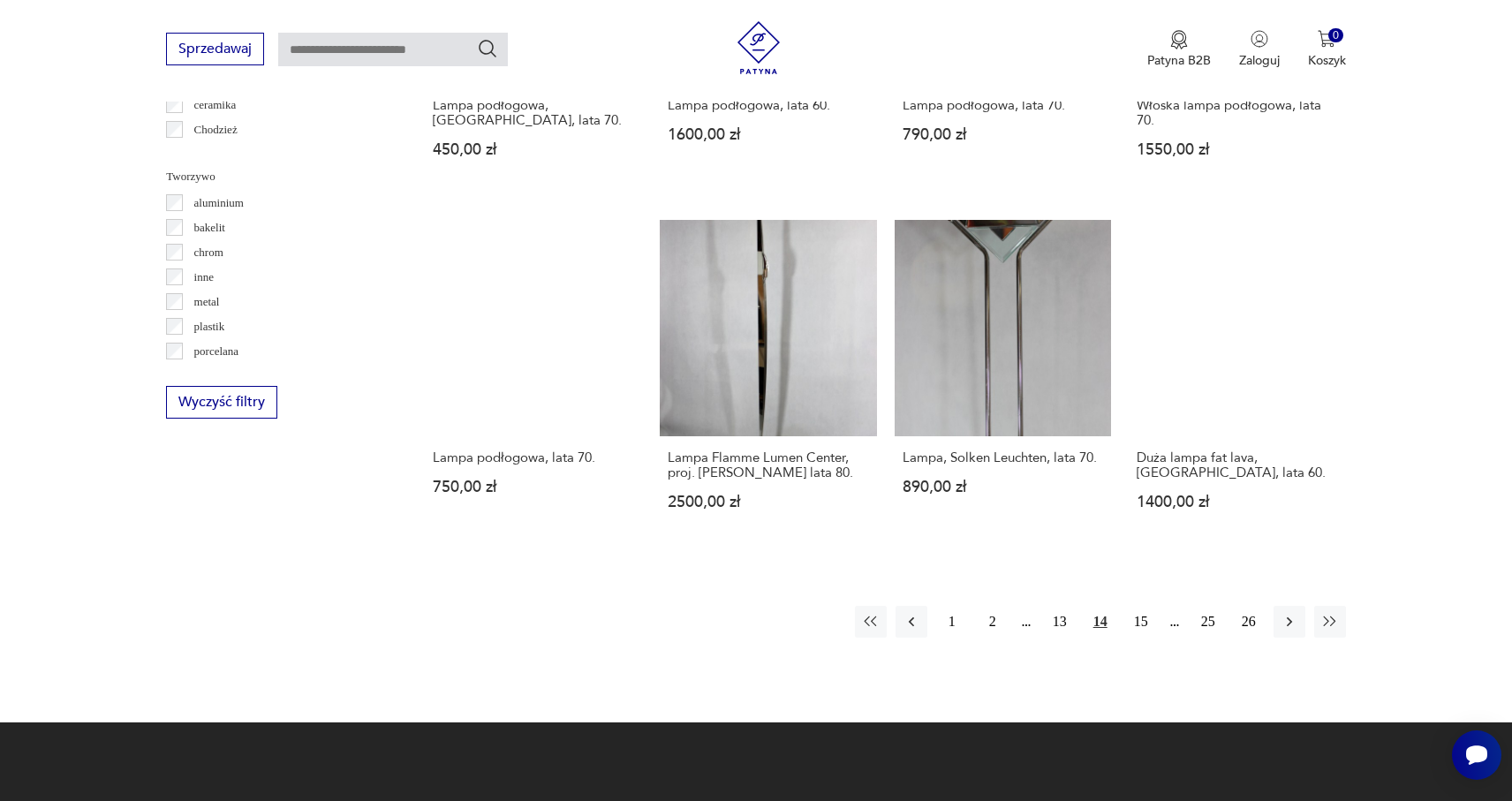
scroll to position [1612, 0]
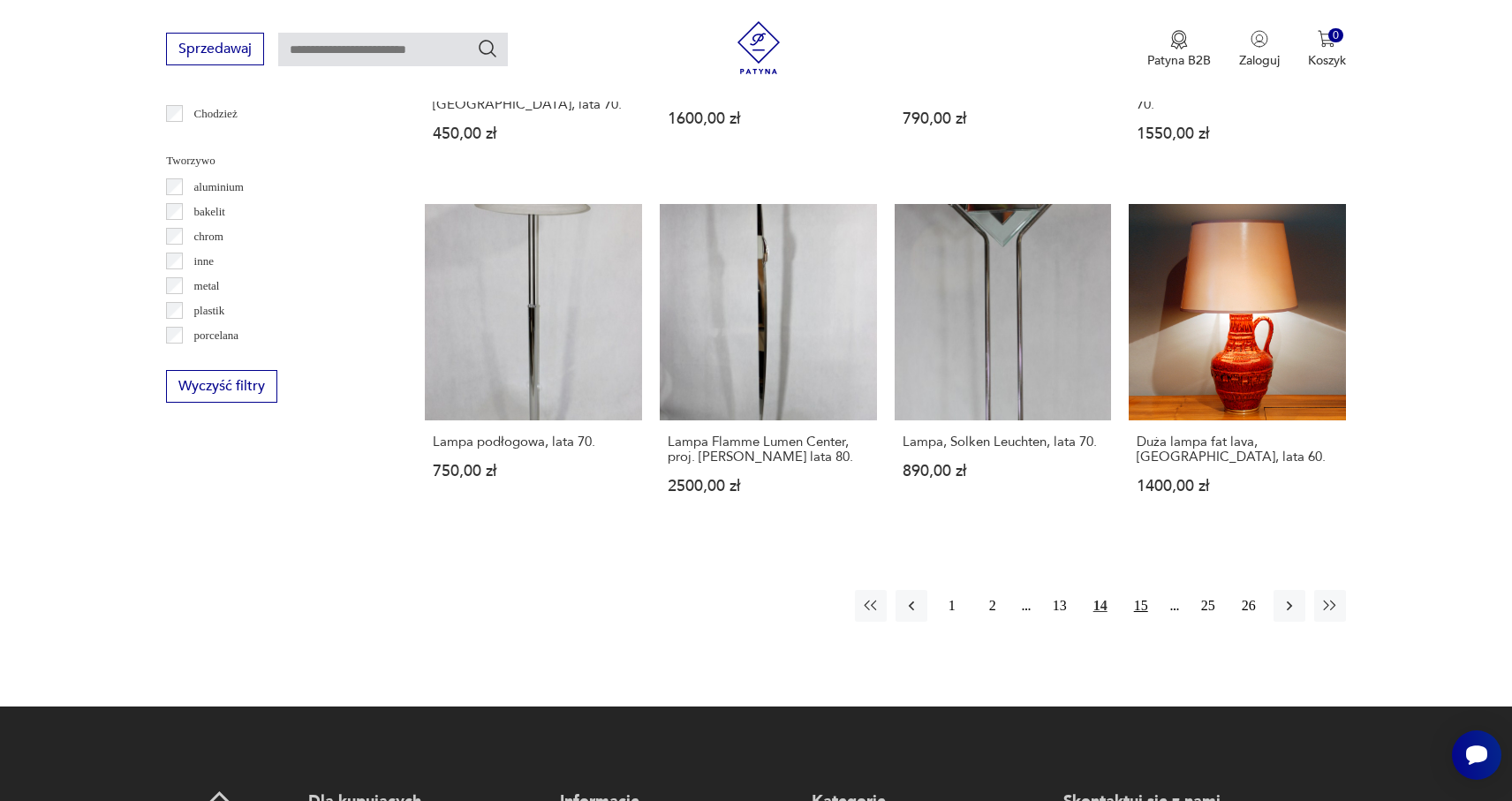
click at [1146, 591] on button "15" at bounding box center [1141, 606] width 32 height 32
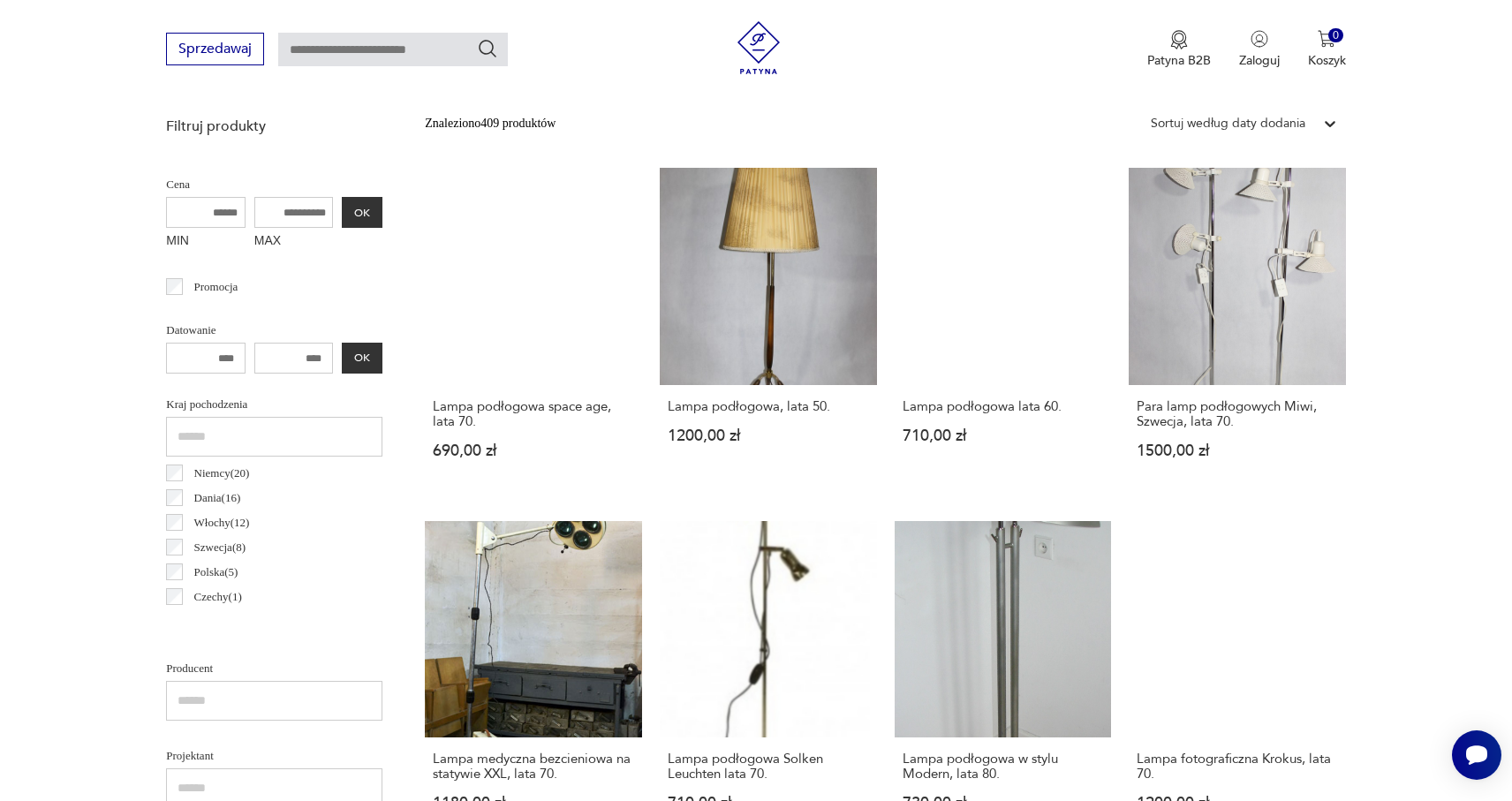
scroll to position [429, 0]
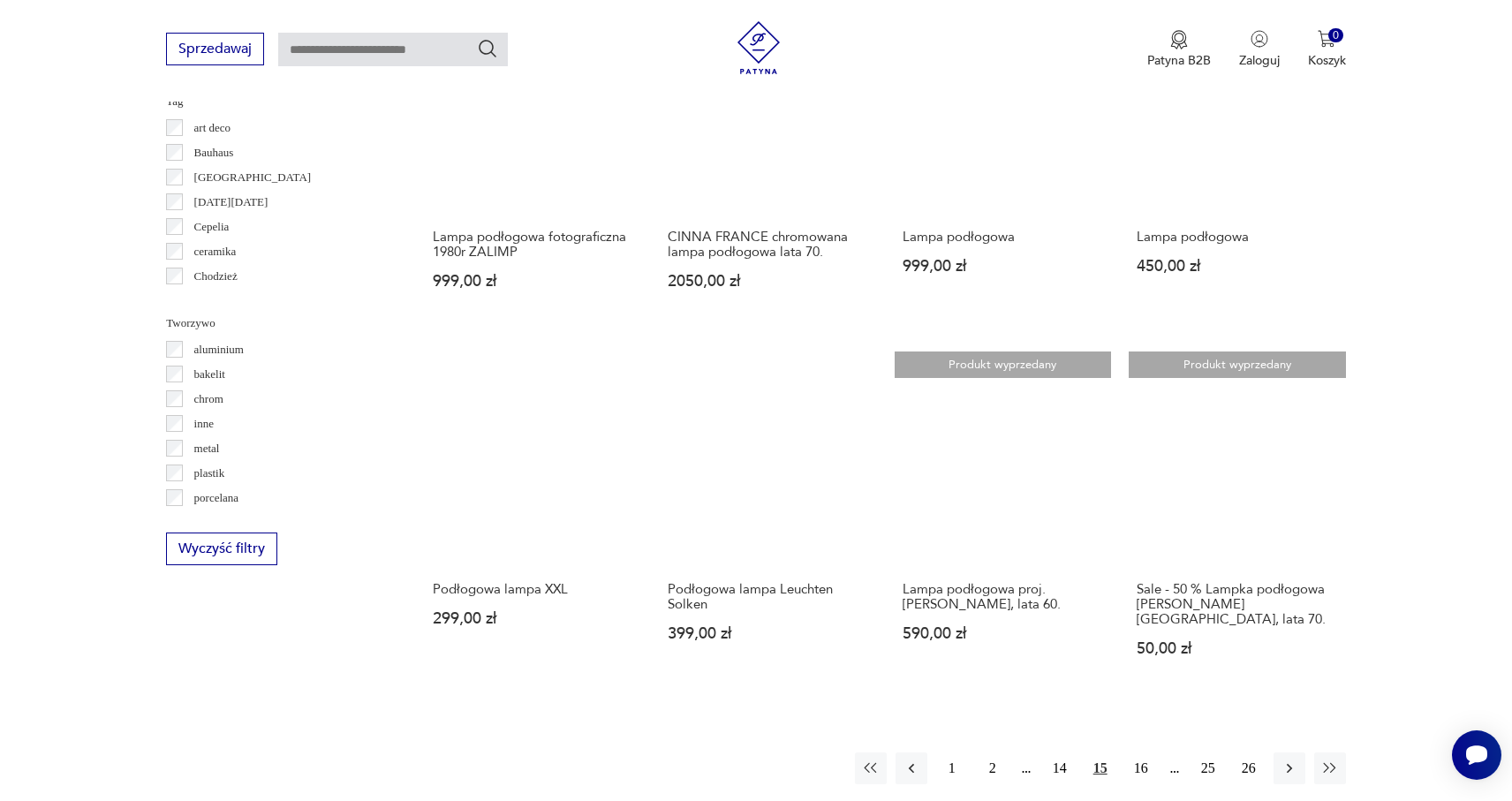
scroll to position [1499, 0]
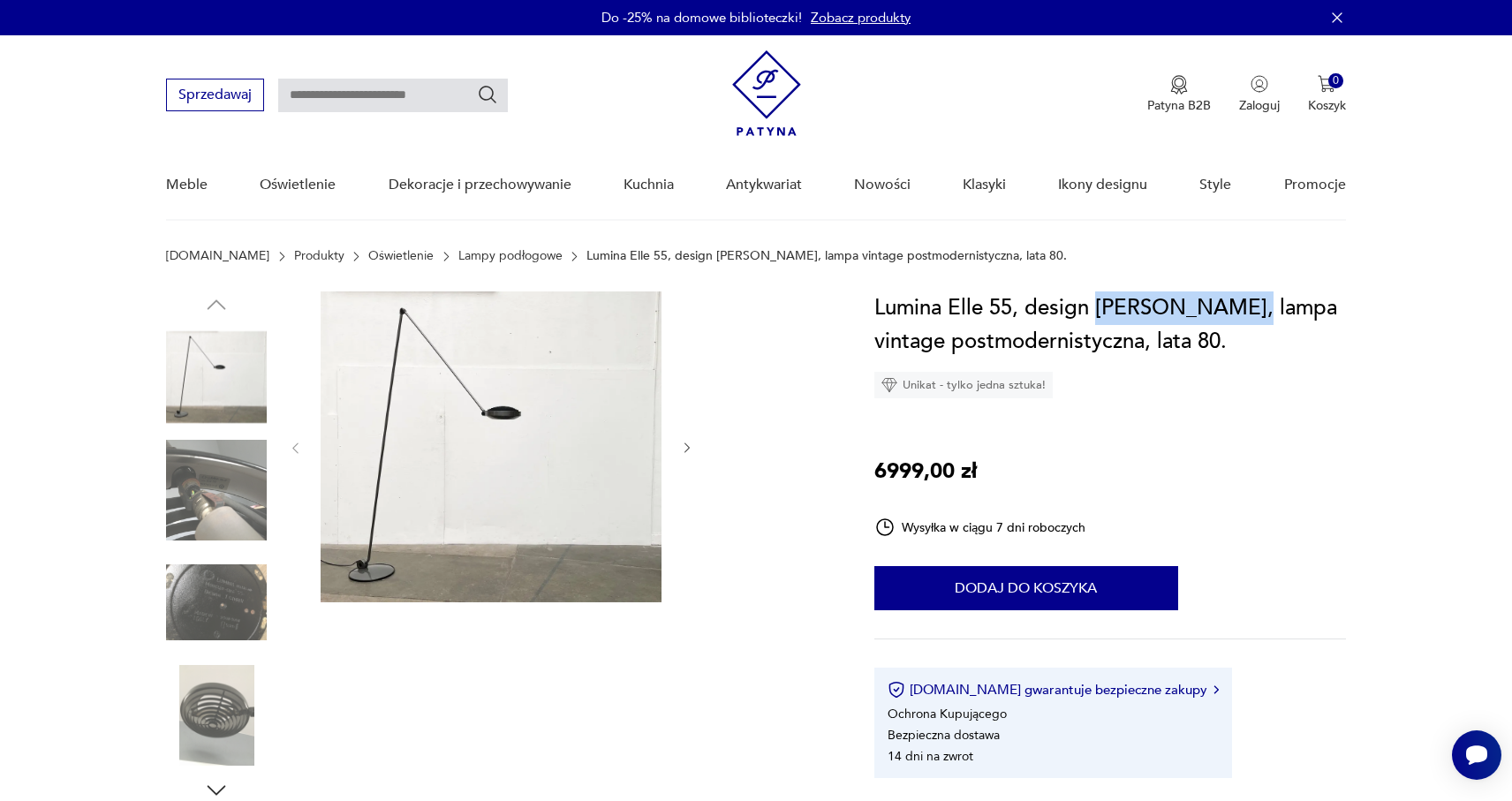
drag, startPoint x: 1252, startPoint y: 309, endPoint x: 1099, endPoint y: 298, distance: 153.2
click at [1099, 298] on h1 "Lumina Elle 55, design Tommaso Cimini, lampa vintage postmodernistyczna, lata 8…" at bounding box center [1110, 324] width 472 height 67
copy h1 "ommaso Cimini"
click at [1196, 309] on h1 "Lumina Elle 55, design Tommaso Cimini, lampa vintage postmodernistyczna, lata 8…" at bounding box center [1110, 324] width 472 height 67
drag, startPoint x: 1251, startPoint y: 309, endPoint x: 1096, endPoint y: 304, distance: 155.5
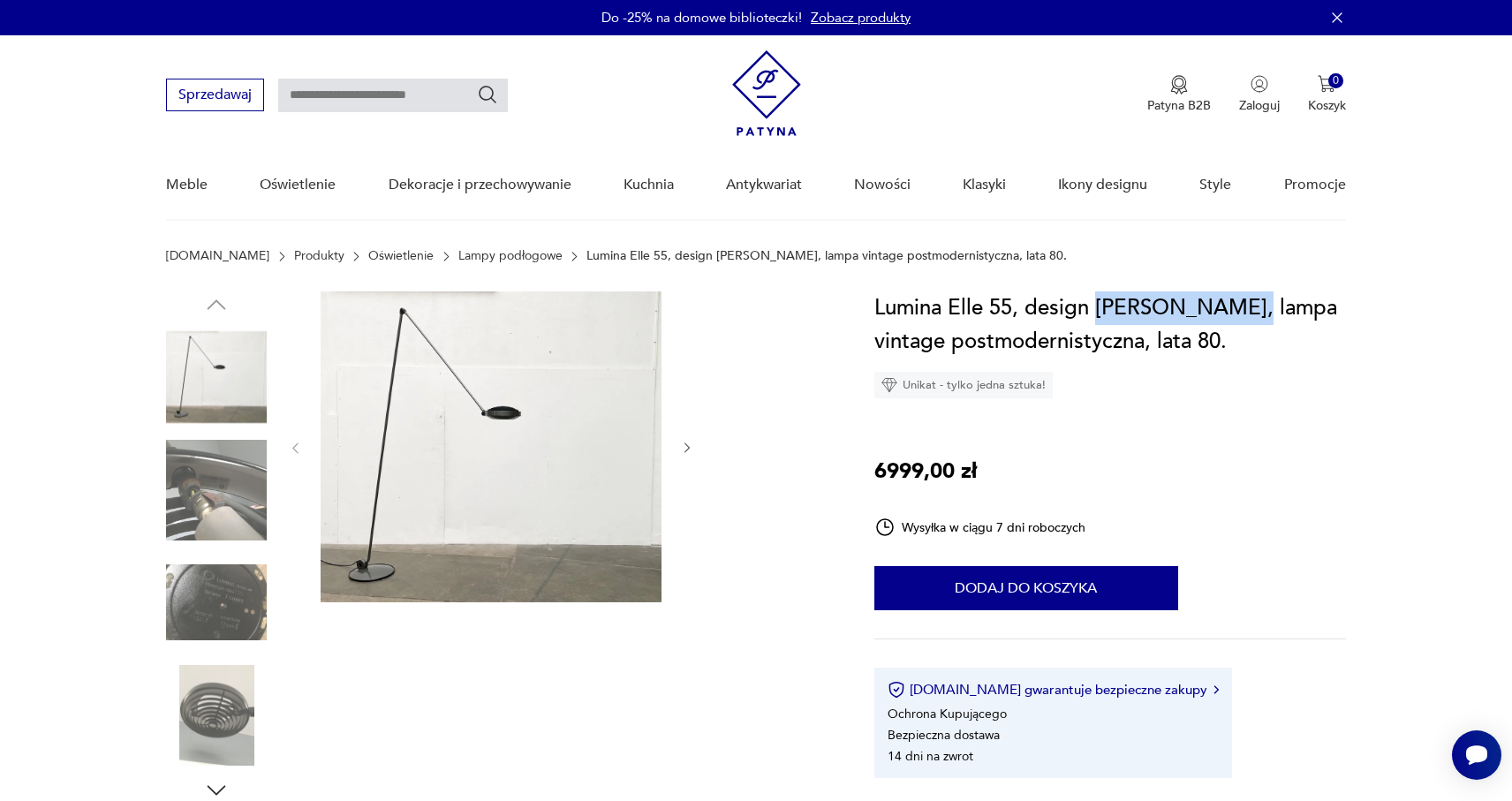
click at [1096, 304] on h1 "Lumina Elle 55, design Tommaso Cimini, lampa vintage postmodernistyczna, lata 8…" at bounding box center [1110, 324] width 472 height 67
copy h1 "Tommaso Cimini"
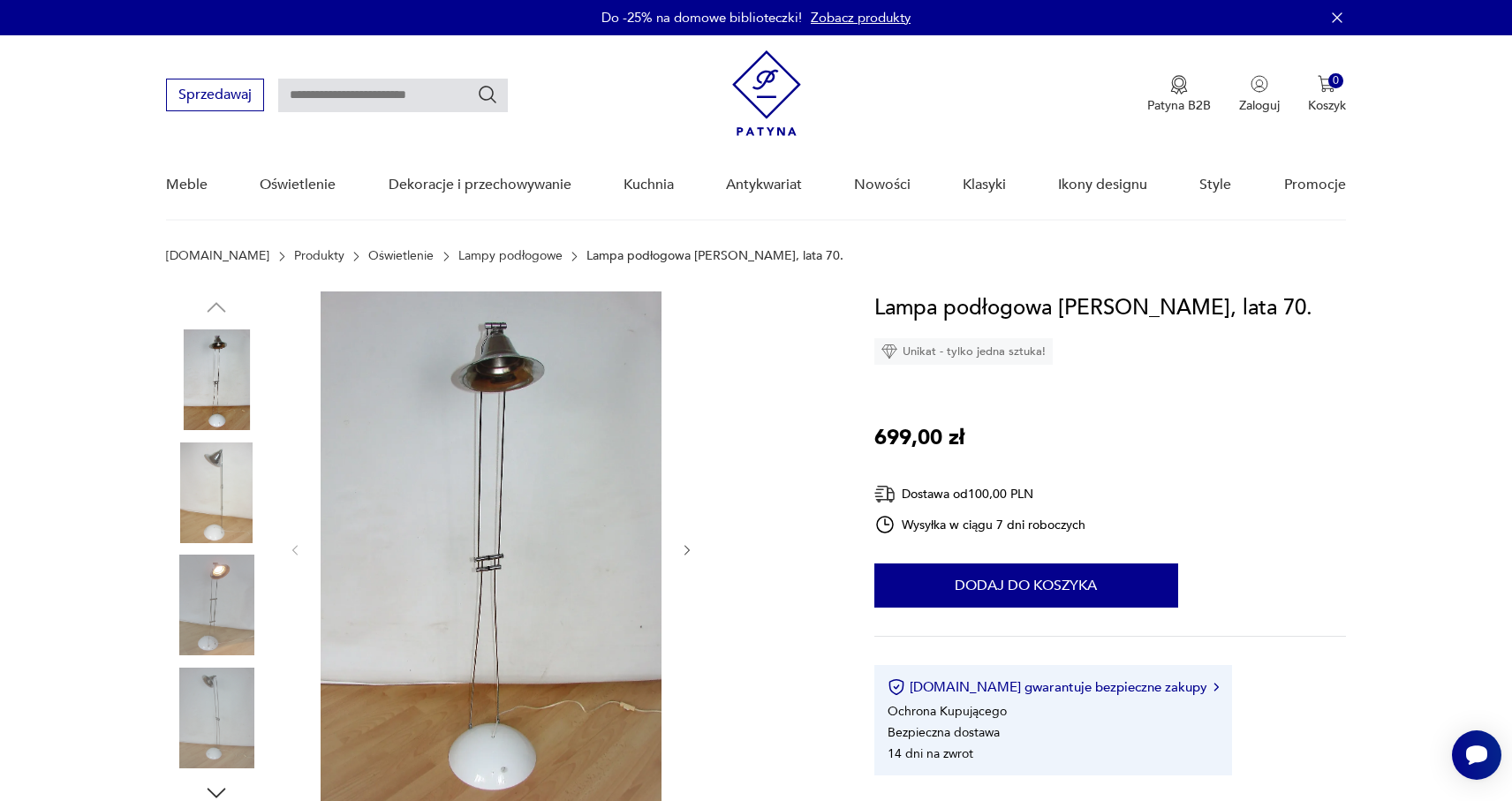
click at [691, 556] on icon "button" at bounding box center [687, 550] width 15 height 15
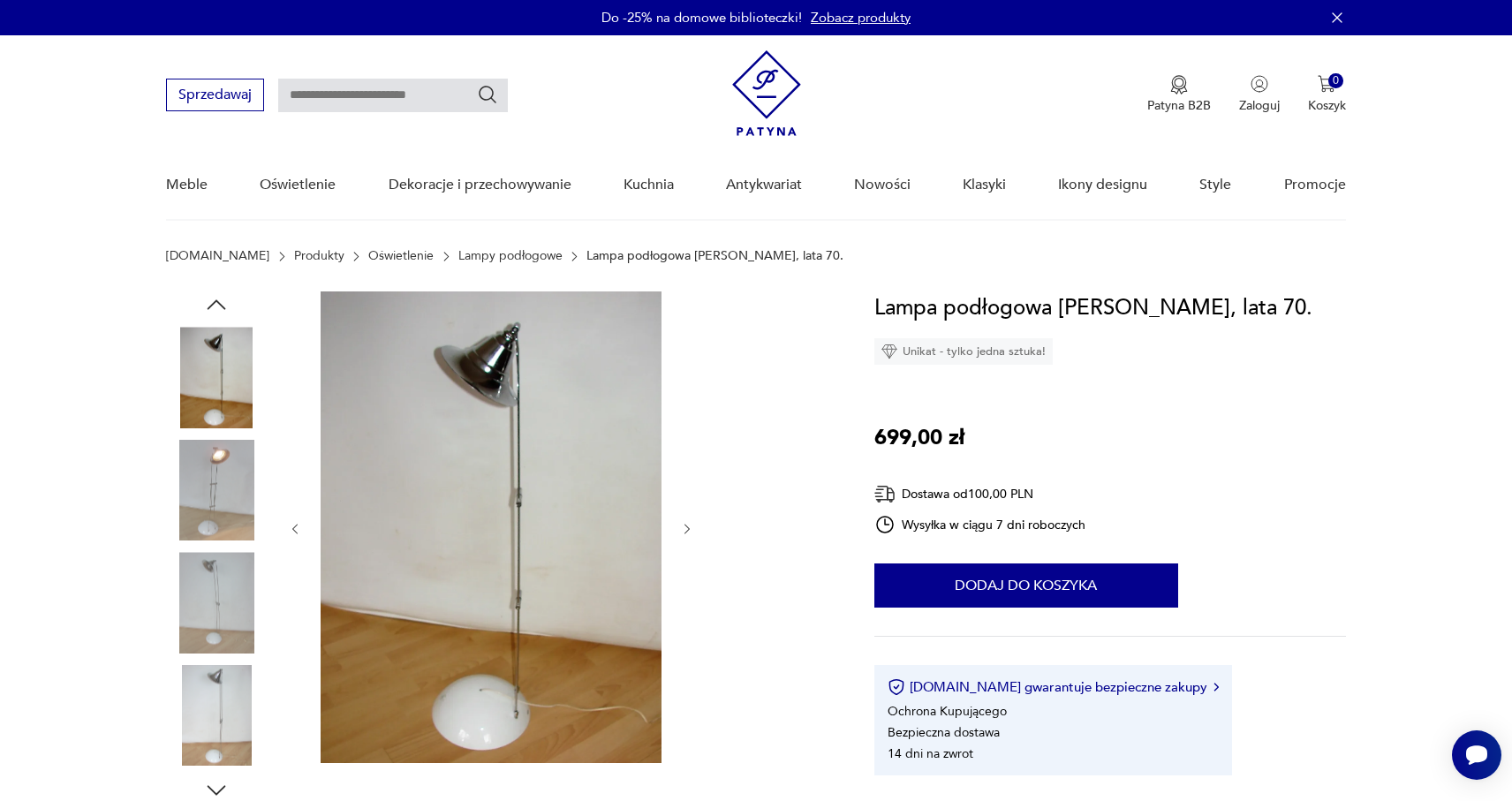
click at [691, 557] on div at bounding box center [491, 528] width 406 height 475
click at [687, 542] on div at bounding box center [491, 528] width 406 height 475
click at [684, 532] on icon "button" at bounding box center [687, 529] width 15 height 15
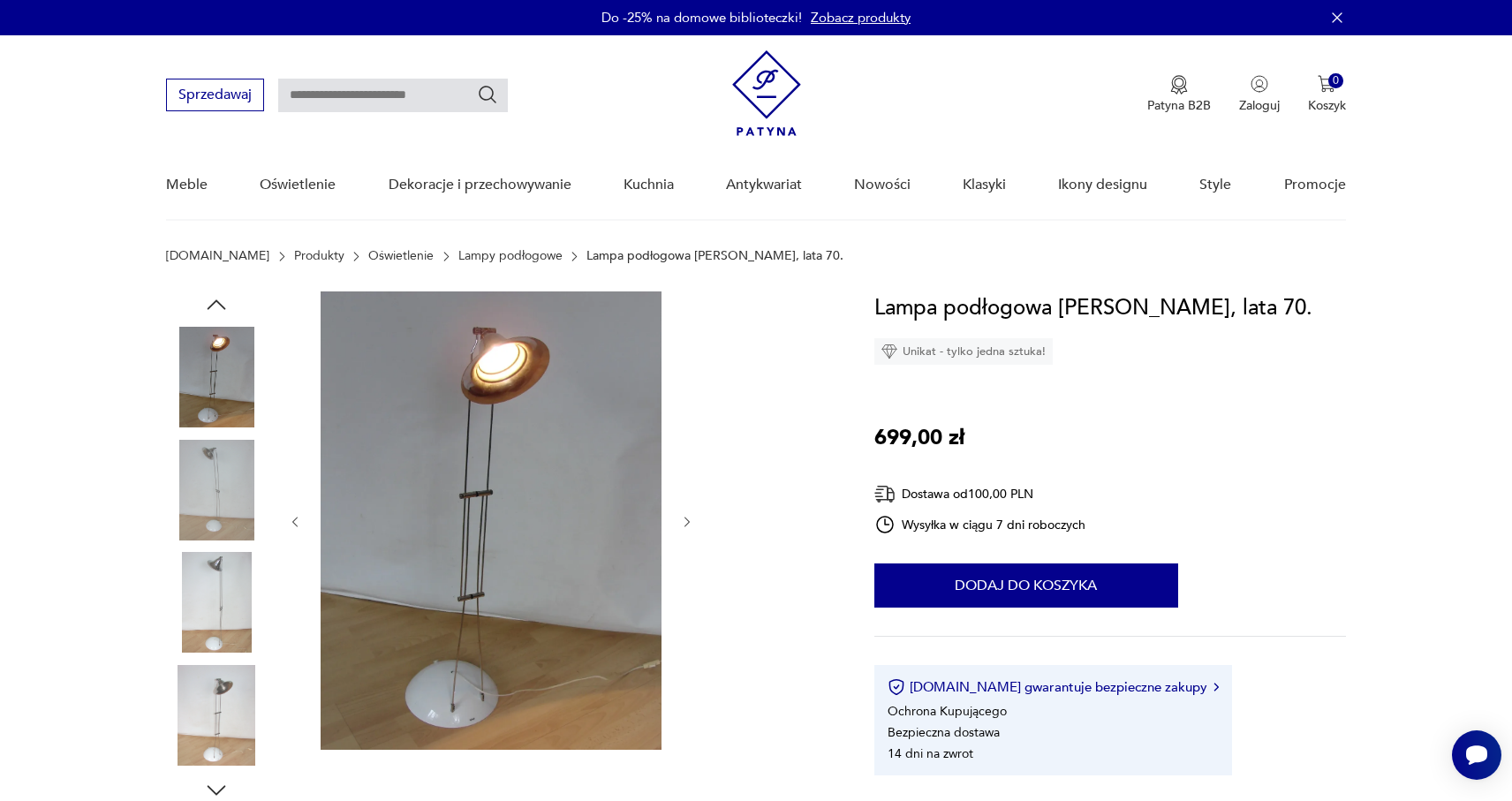
click at [684, 532] on div at bounding box center [491, 521] width 406 height 461
click at [685, 526] on icon "button" at bounding box center [687, 522] width 15 height 15
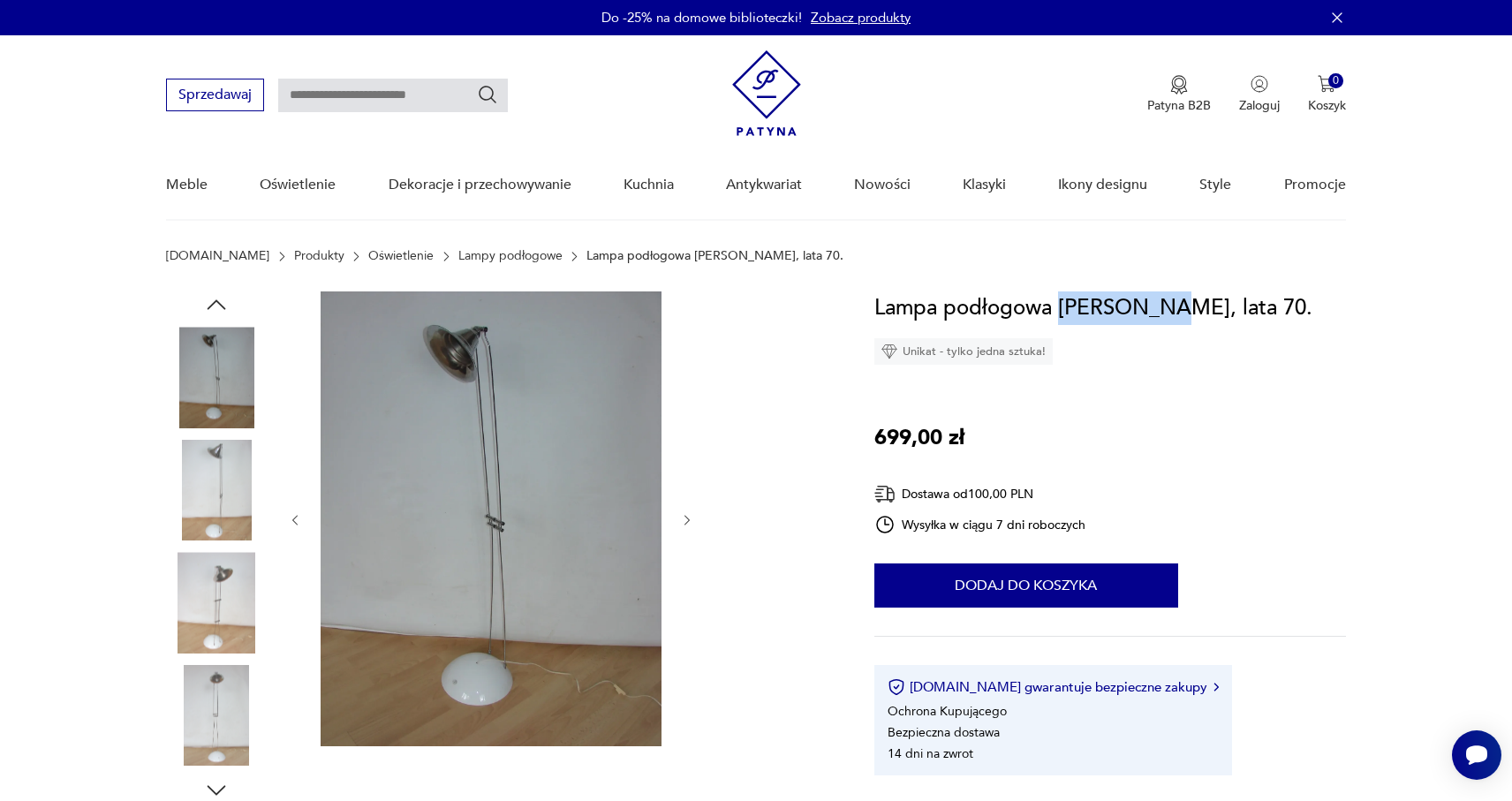
drag, startPoint x: 1164, startPoint y: 312, endPoint x: 1064, endPoint y: 309, distance: 99.8
click at [1064, 309] on h1 "Lampa podłogowa [PERSON_NAME], lata 70." at bounding box center [1093, 308] width 438 height 34
copy h1 "[PERSON_NAME]"
